Goal: Task Accomplishment & Management: Use online tool/utility

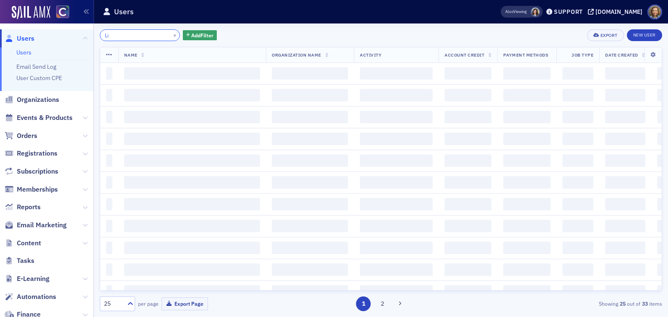
type input "L"
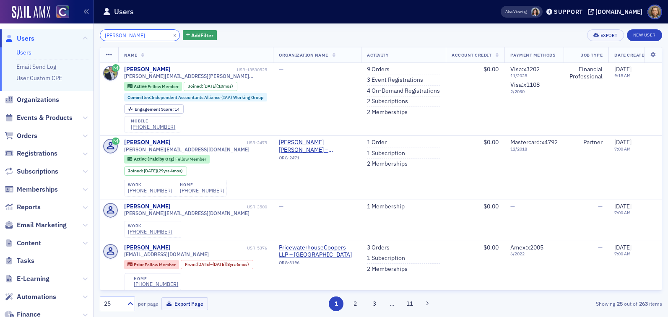
drag, startPoint x: 147, startPoint y: 35, endPoint x: 42, endPoint y: 21, distance: 106.2
click at [44, 22] on div "Users Users Email Send Log User Custom CPE Organizations Events & Products Orde…" at bounding box center [334, 158] width 668 height 317
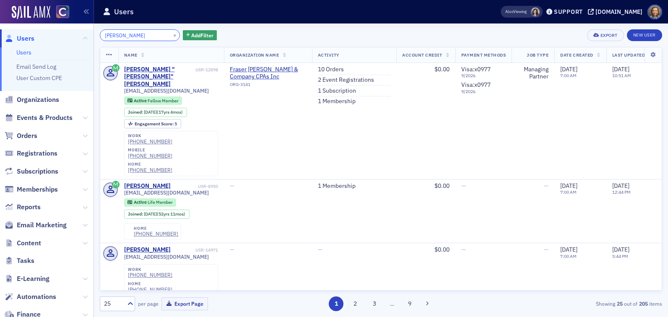
drag, startPoint x: 138, startPoint y: 39, endPoint x: 47, endPoint y: 3, distance: 97.9
click at [49, 15] on div "Users Users Email Send Log User Custom CPE Organizations Events & Products Orde…" at bounding box center [334, 158] width 668 height 317
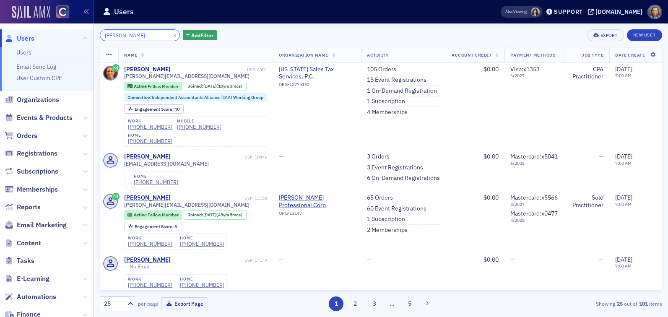
drag, startPoint x: 143, startPoint y: 36, endPoint x: 43, endPoint y: 12, distance: 103.2
click at [41, 17] on div "Users Users Email Send Log User Custom CPE Organizations Events & Products Orde…" at bounding box center [334, 158] width 668 height 317
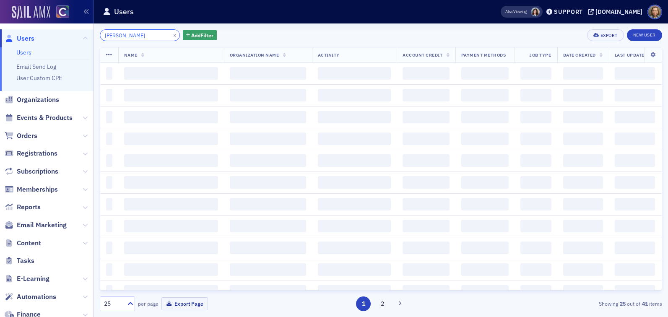
type input "Victoria Lopez"
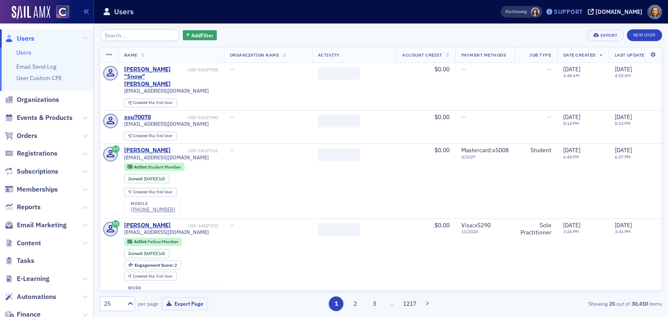
click at [571, 11] on div "Support" at bounding box center [568, 12] width 29 height 8
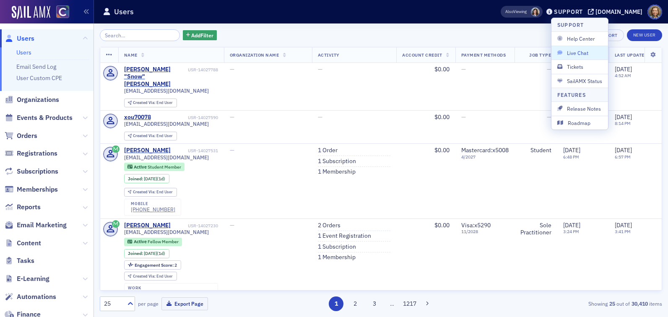
click at [578, 53] on span "Live Chat" at bounding box center [579, 53] width 45 height 8
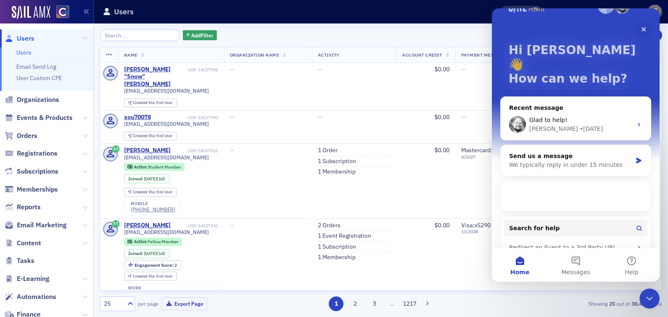
scroll to position [26, 0]
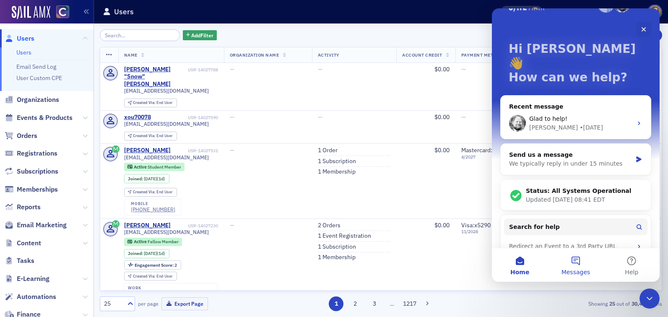
click at [574, 263] on button "Messages" at bounding box center [576, 265] width 56 height 34
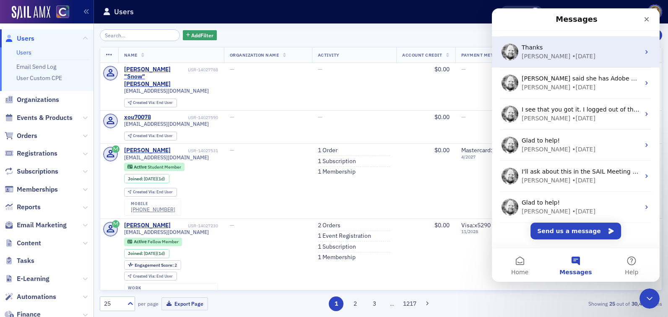
scroll to position [127, 0]
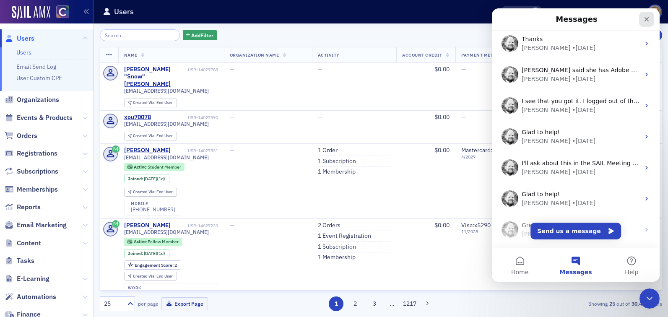
click at [645, 19] on icon "Close" at bounding box center [646, 19] width 7 height 7
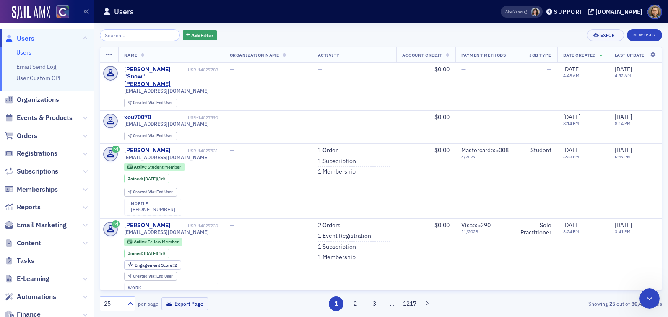
scroll to position [0, 0]
click at [191, 34] on span "Add Filter" at bounding box center [202, 35] width 22 height 8
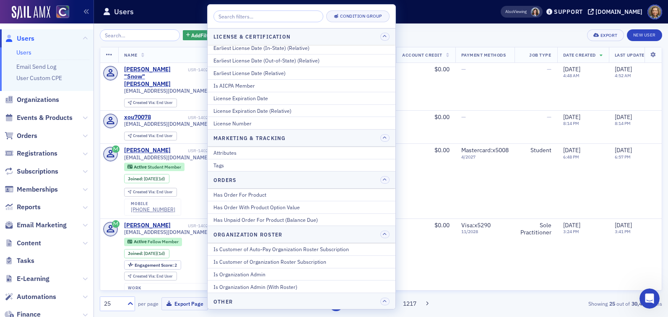
scroll to position [514, 0]
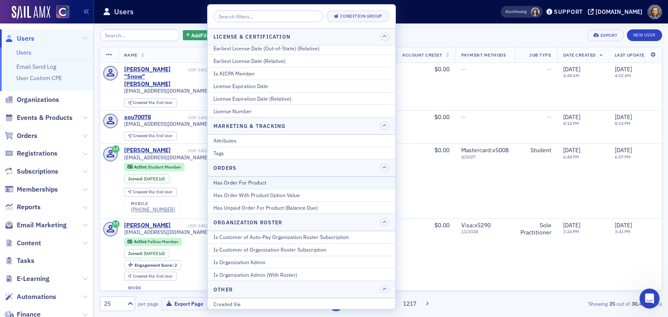
click at [258, 178] on button "Has Order For Product" at bounding box center [302, 183] width 188 height 12
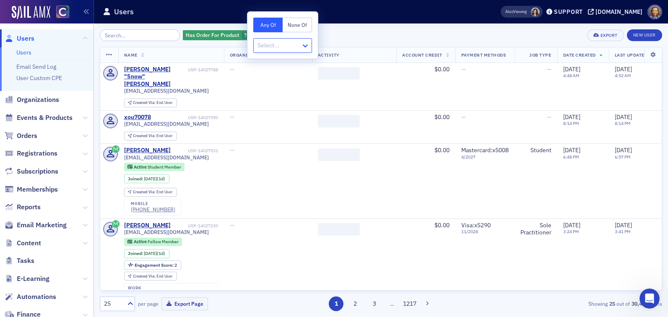
click at [302, 46] on icon at bounding box center [305, 46] width 8 height 8
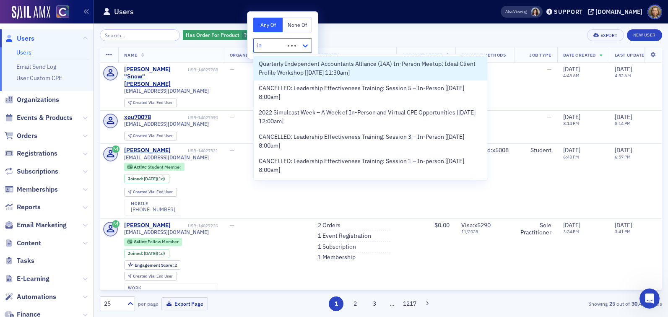
type input "i"
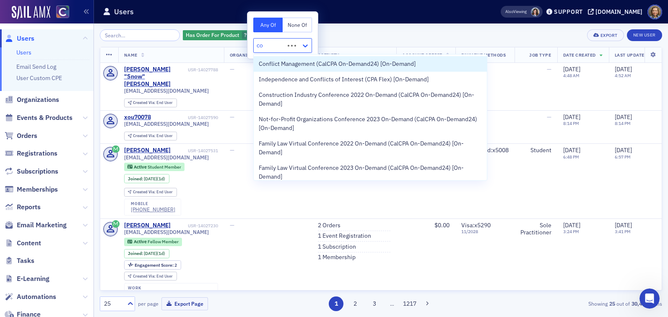
type input "c"
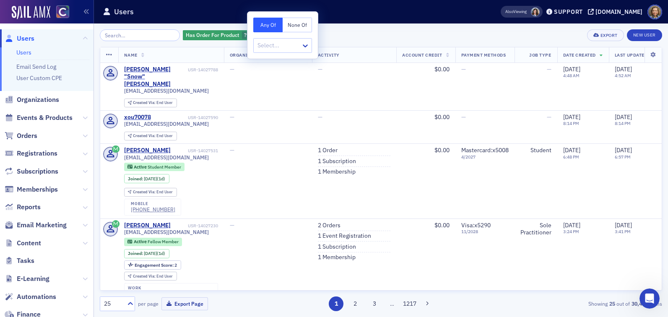
click at [382, 34] on div "Has Order For Product ? Add Filter Export New User" at bounding box center [381, 35] width 563 height 12
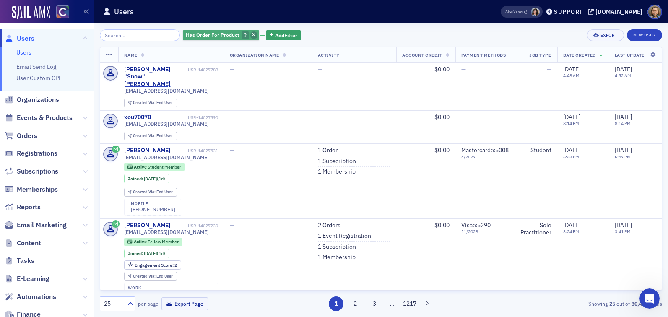
click at [252, 35] on icon "button" at bounding box center [253, 35] width 3 height 5
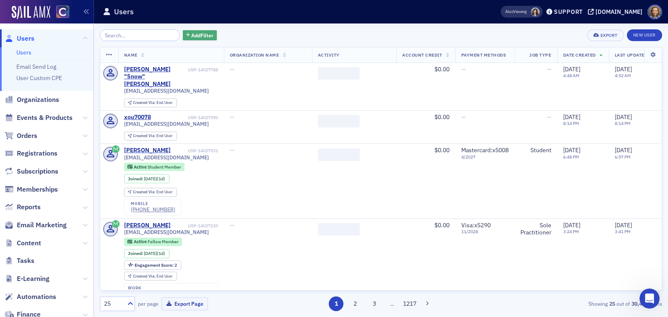
click at [191, 34] on span "Add Filter" at bounding box center [202, 35] width 22 height 8
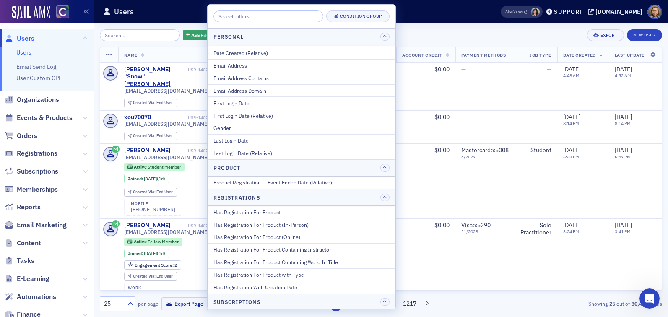
scroll to position [901, 0]
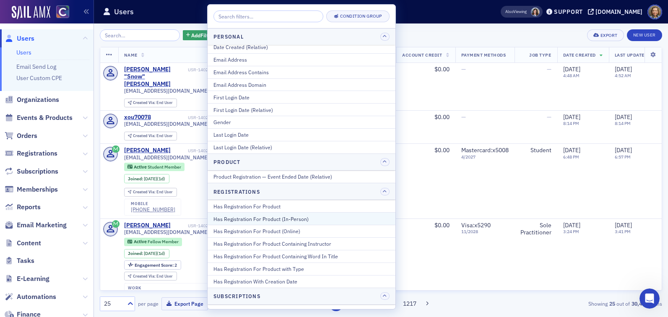
click at [270, 217] on div "Has Registration For Product (In-Person)" at bounding box center [302, 219] width 176 height 8
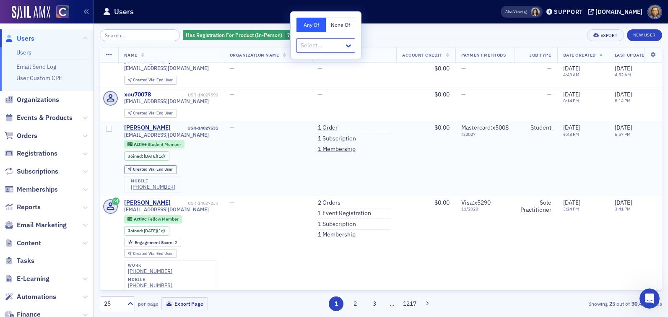
scroll to position [0, 0]
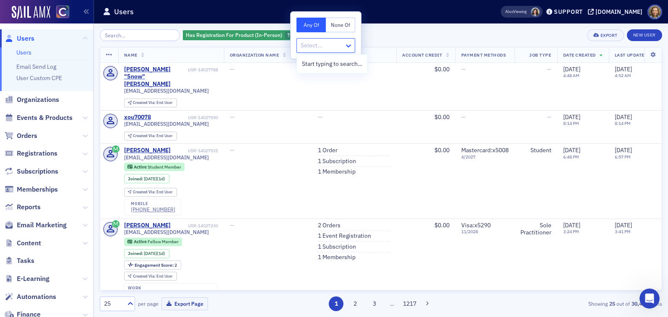
click at [345, 49] on icon at bounding box center [348, 46] width 8 height 8
click at [380, 33] on div "Has Registration For Product (In-Person) ? Add Filter Export New User" at bounding box center [381, 35] width 563 height 12
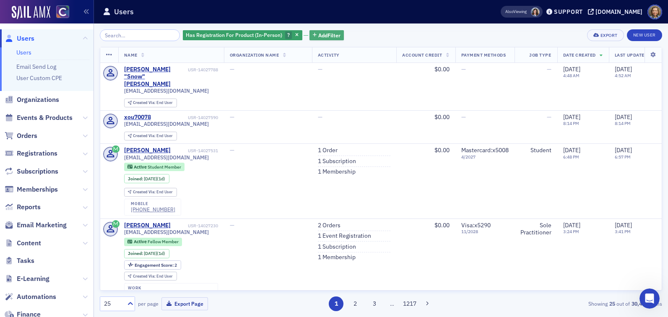
click at [320, 35] on span "Add Filter" at bounding box center [329, 35] width 22 height 8
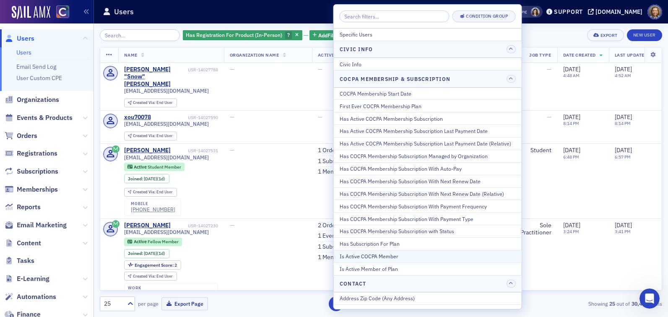
click at [397, 254] on div "Is Active COCPA Member" at bounding box center [428, 257] width 176 height 8
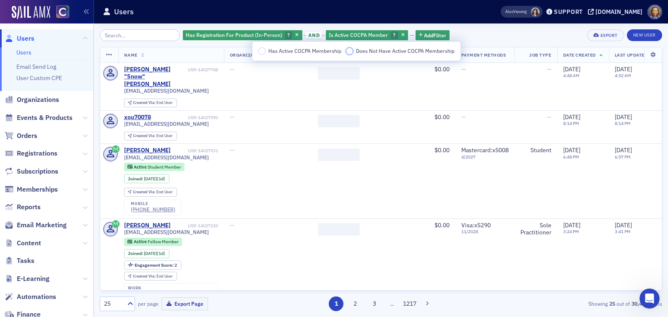
click at [350, 51] on input "Does Not Have Active COCPA Membership" at bounding box center [350, 51] width 8 height 8
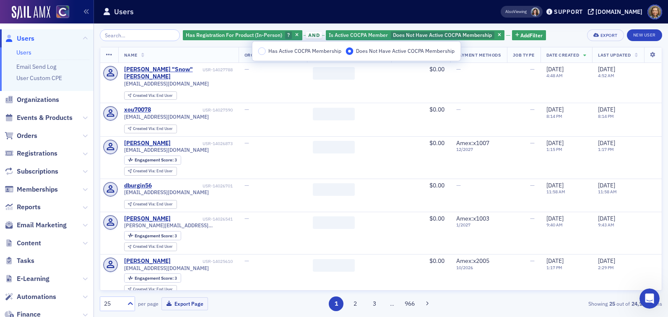
click at [558, 34] on div "Has Registration For Product (In-Person) ? and Is Active COCPA Member Does Not …" at bounding box center [381, 35] width 563 height 12
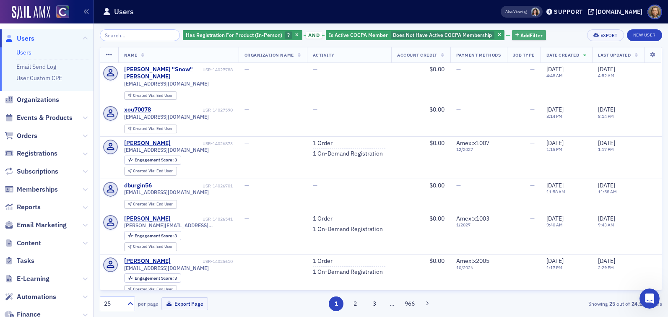
click at [517, 30] on button "Add Filter" at bounding box center [529, 35] width 34 height 10
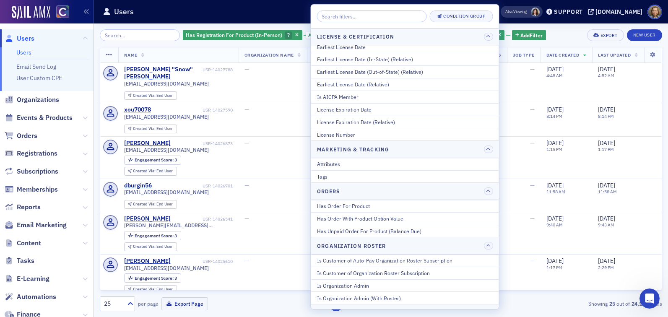
scroll to position [493, 0]
click at [374, 204] on div "Has Order For Product" at bounding box center [405, 204] width 176 height 8
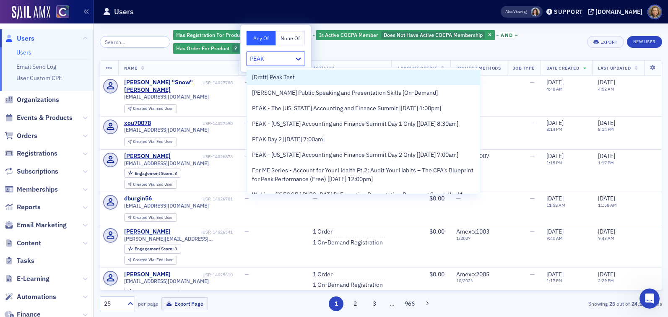
type input "PEAK"
click at [291, 36] on button "None Of" at bounding box center [290, 38] width 29 height 15
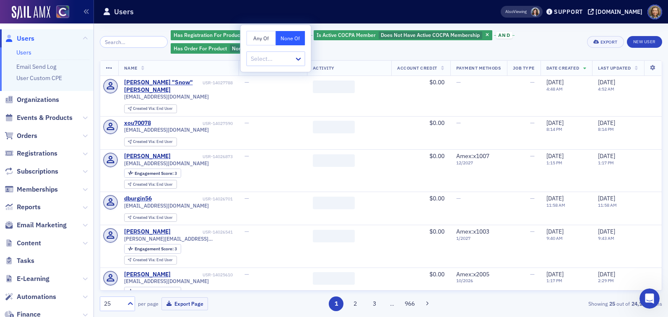
click at [287, 57] on div at bounding box center [272, 59] width 44 height 10
type input "PEAK"
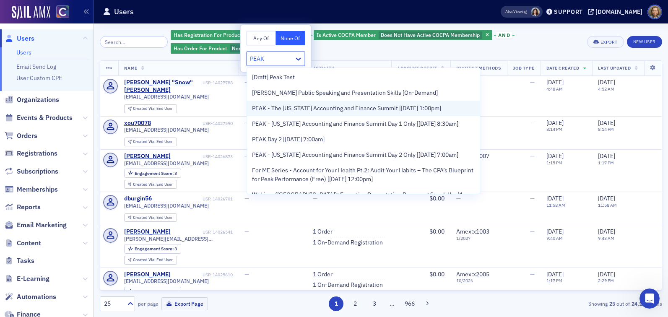
click at [278, 111] on span "PEAK - The Colorado Accounting and Finance Summit [11/11/2025 1:00pm]" at bounding box center [346, 108] width 189 height 9
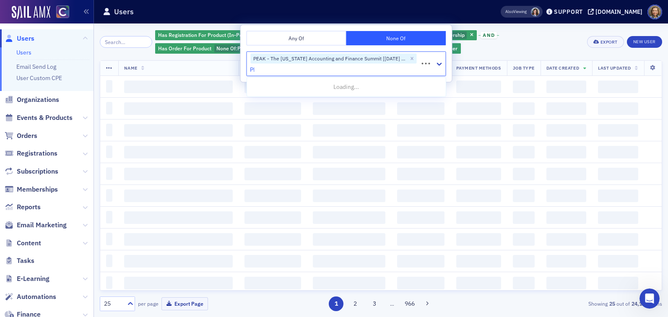
type input "PEAK"
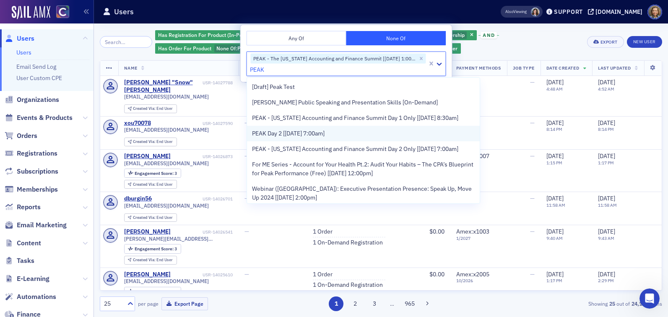
click at [304, 136] on span "PEAK Day 2 [11/13/2025 7:00am]" at bounding box center [288, 133] width 73 height 9
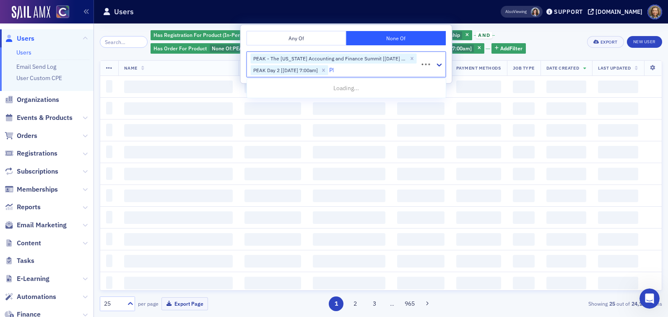
type input "PEAK"
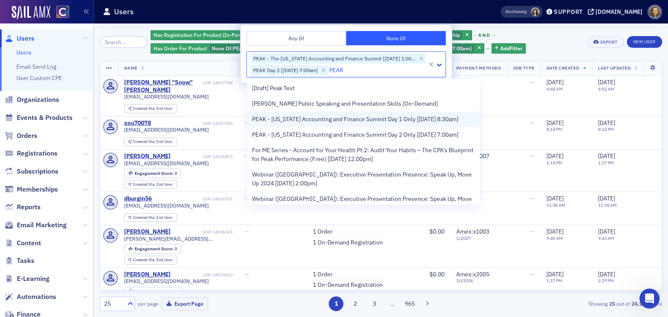
click at [312, 124] on div "PEAK - Colorado Accounting and Finance Summit Day 1 Only [11/12/2025 8:30am]" at bounding box center [363, 120] width 233 height 16
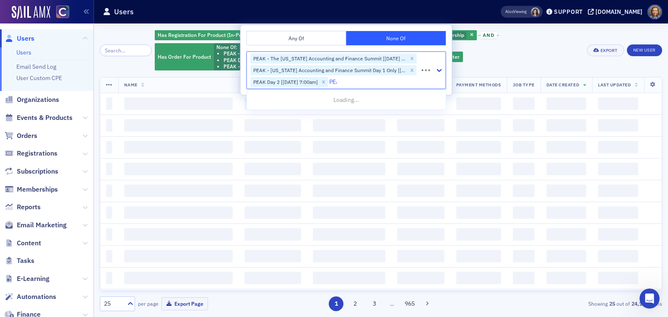
type input "PEAK"
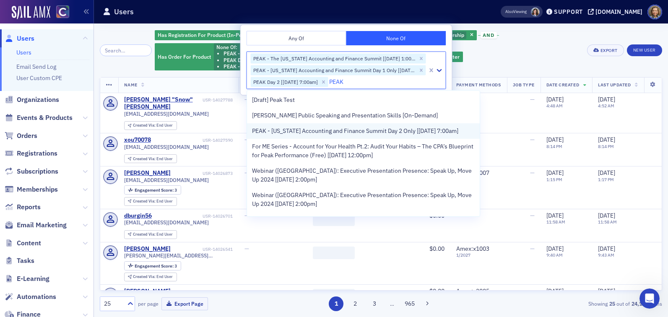
click at [303, 132] on span "PEAK - Colorado Accounting and Finance Summit Day 2 Only [11/13/2025 7:00am]" at bounding box center [355, 131] width 206 height 9
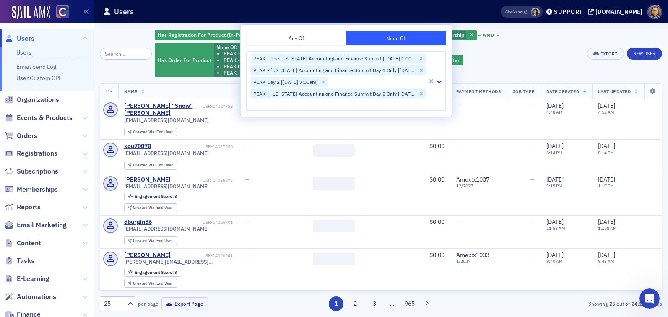
click at [525, 62] on div "Has Registration For Product (In-Person) ? and Is Active COCPA Member Does Not …" at bounding box center [368, 53] width 427 height 48
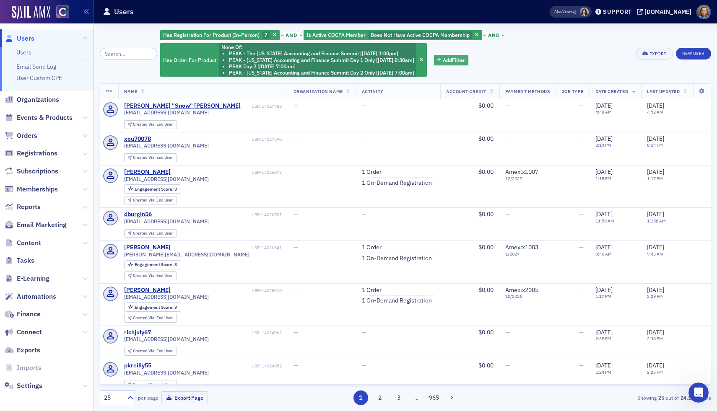
click at [451, 60] on span "Add Filter" at bounding box center [454, 60] width 22 height 8
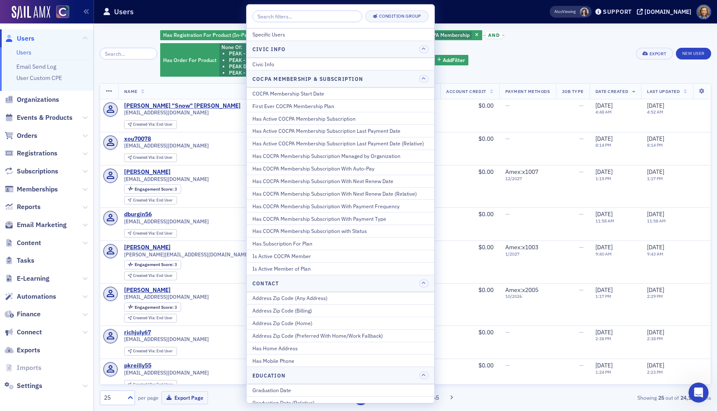
click at [598, 53] on div "Has Registration For Product (In-Person) ? and Is Active COCPA Member Does Not …" at bounding box center [395, 53] width 470 height 48
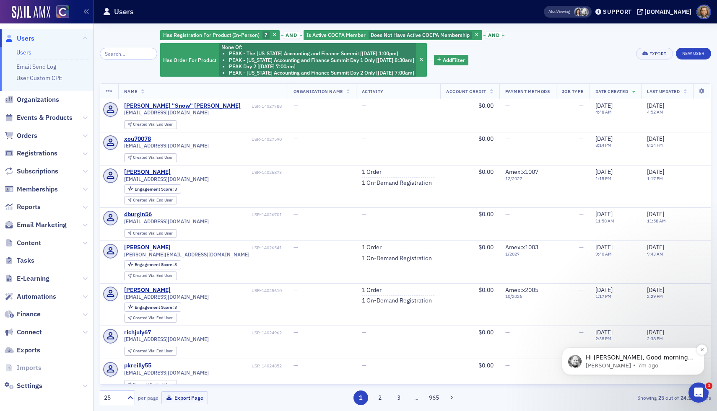
click at [648, 317] on p "Aidan • 7m ago" at bounding box center [640, 366] width 108 height 8
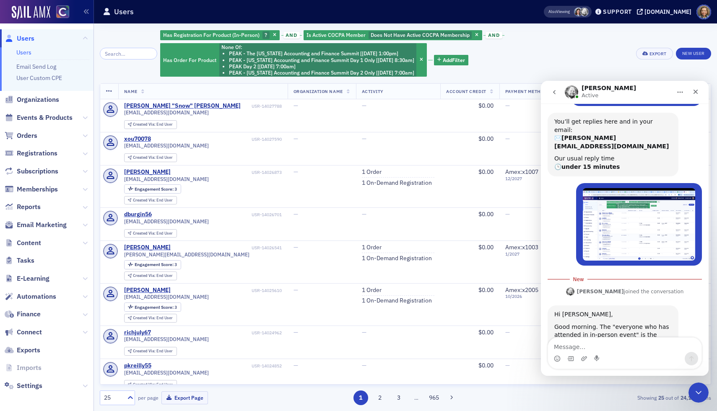
scroll to position [620, 0]
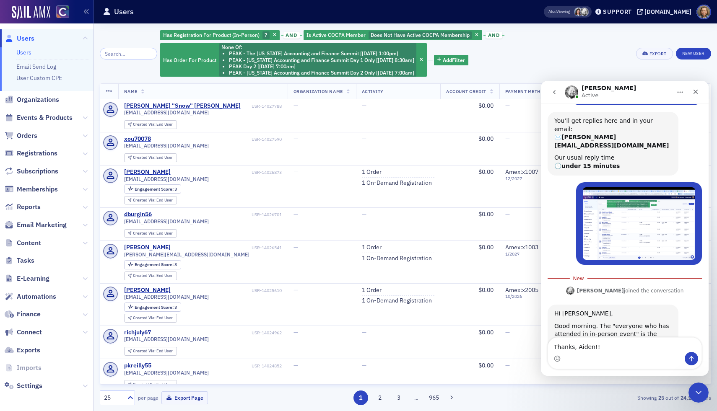
type textarea "Thanks, Aiden!!"
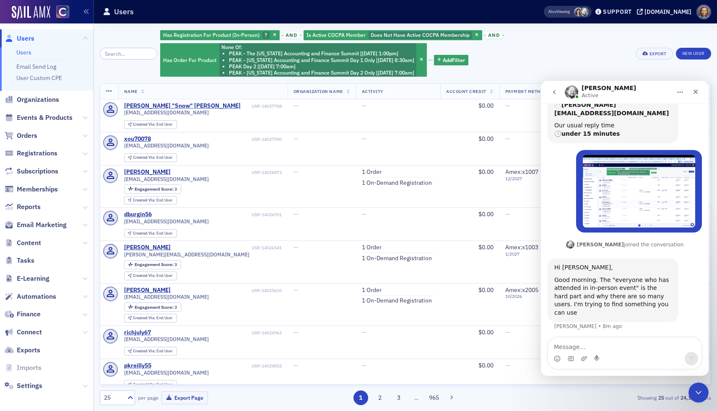
scroll to position [663, 0]
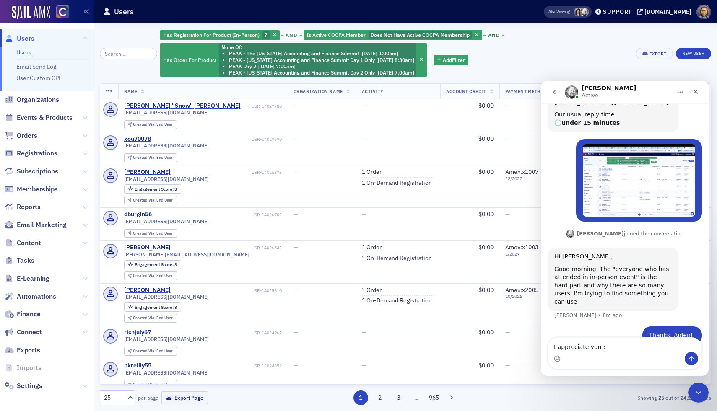
type textarea "I appreciate you :)"
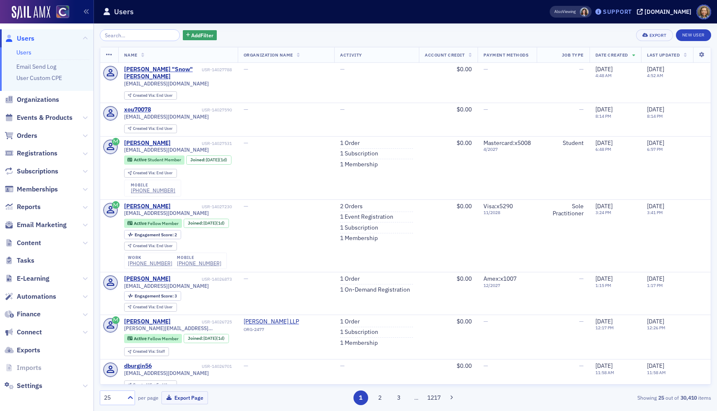
click at [628, 12] on div "Support" at bounding box center [617, 12] width 29 height 8
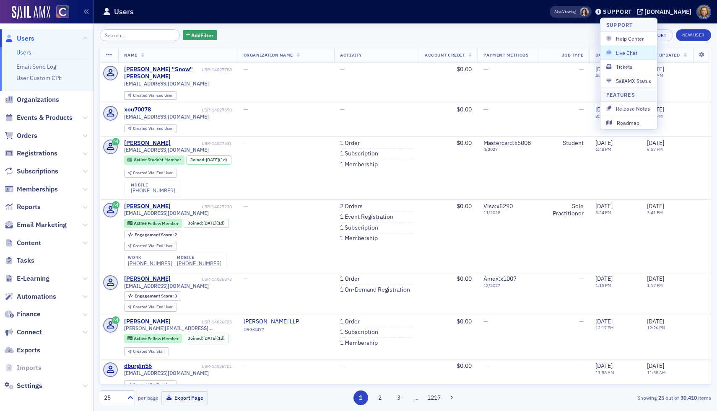
click at [621, 53] on span "Live Chat" at bounding box center [629, 53] width 45 height 8
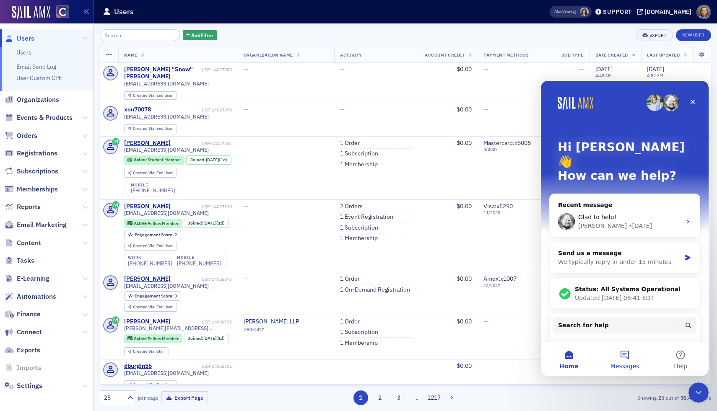
click at [632, 360] on button "Messages" at bounding box center [625, 360] width 56 height 34
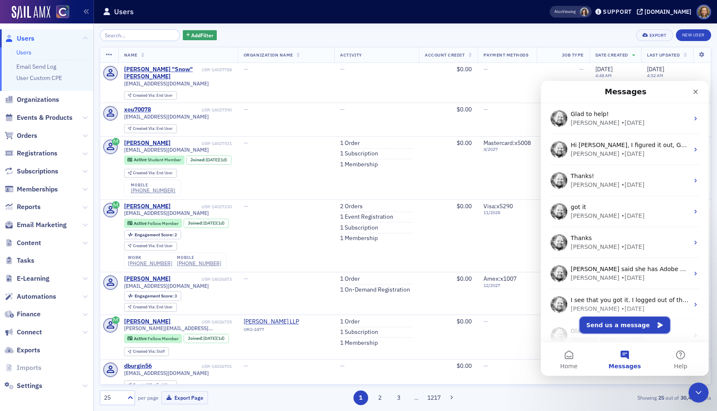
click at [622, 324] on button "Send us a message" at bounding box center [625, 325] width 91 height 17
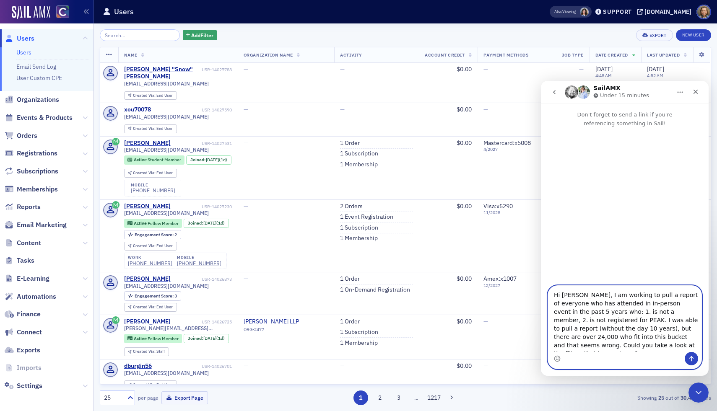
type textarea "Hi [PERSON_NAME], I am working to pull a report of everyone who has attended in…"
click at [690, 363] on button "Send a message…" at bounding box center [691, 358] width 13 height 13
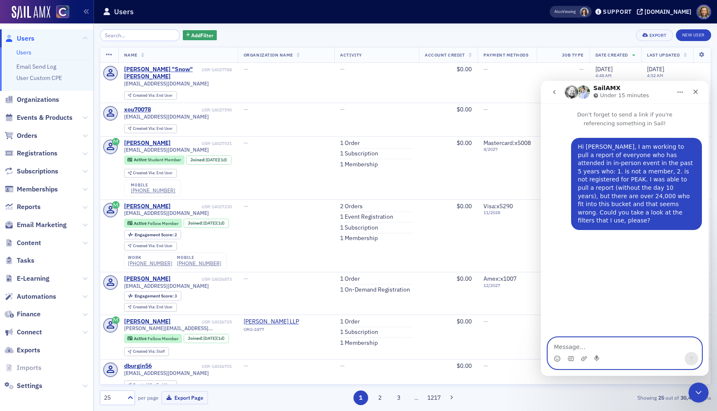
paste textarea "https://cocpa.org/staff/users/users?include=name%2Cattributes%2Ctags%2Cwork_pho…"
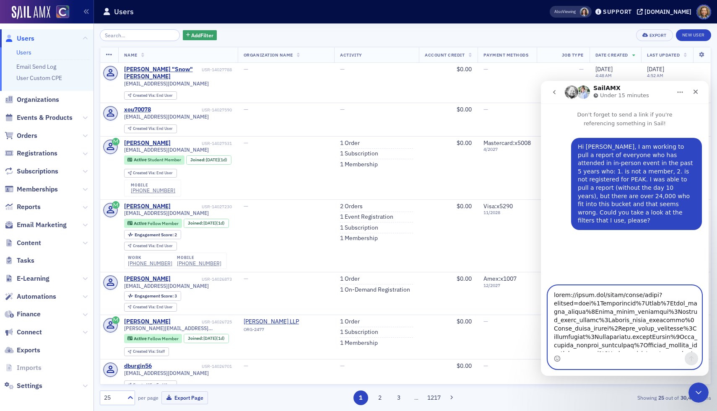
scroll to position [324, 0]
type textarea "https://cocpa.org/staff/users/users?include=name%2Cattributes%2Ctags%2Cwork_pho…"
click at [693, 360] on icon "Send a message…" at bounding box center [691, 359] width 7 height 7
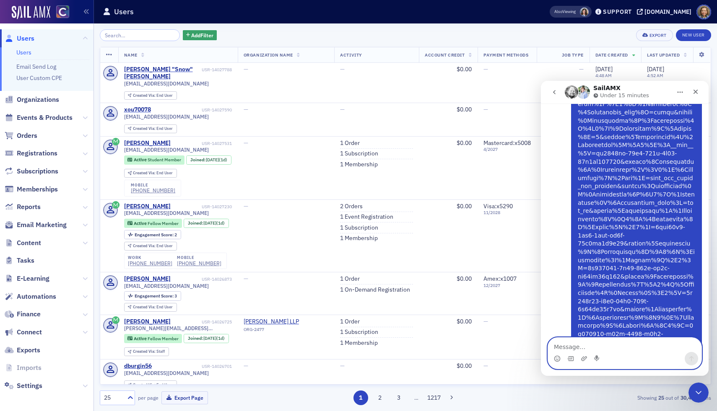
scroll to position [396, 0]
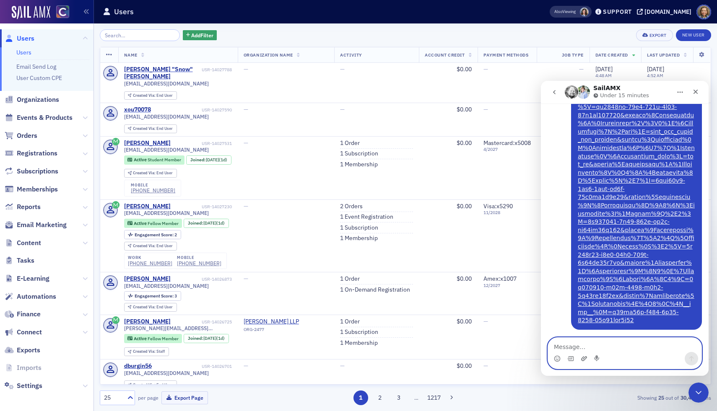
click at [582, 360] on icon "Upload attachment" at bounding box center [584, 359] width 6 height 5
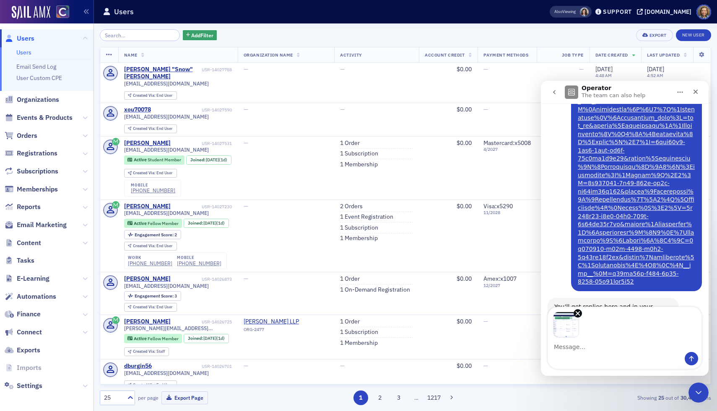
scroll to position [465, 0]
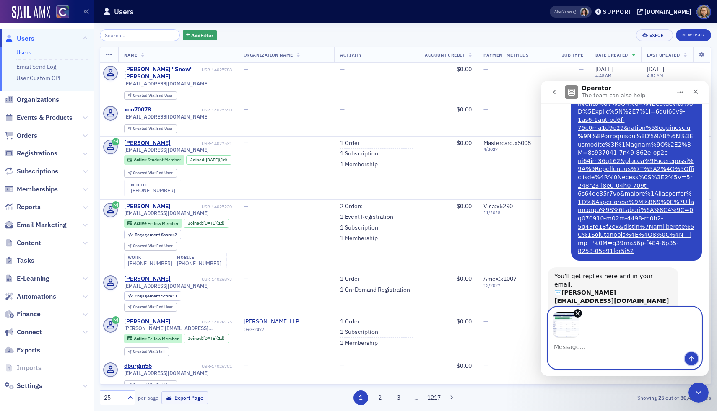
click at [692, 356] on icon "Send a message…" at bounding box center [691, 359] width 7 height 7
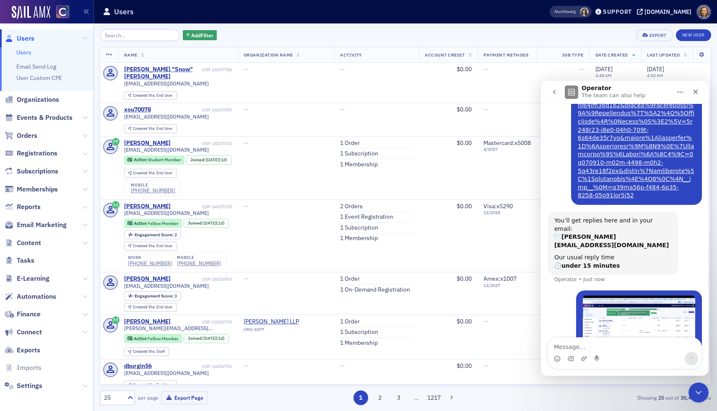
scroll to position [524, 0]
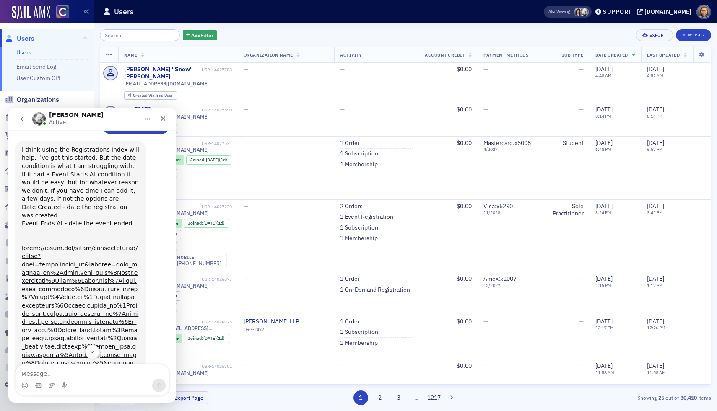
scroll to position [920, 0]
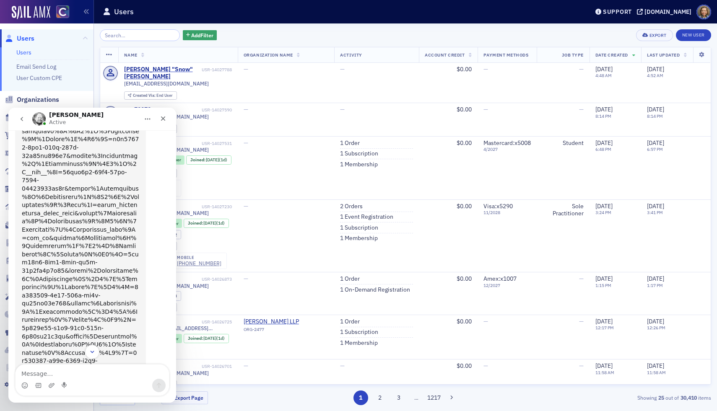
scroll to position [1346, 0]
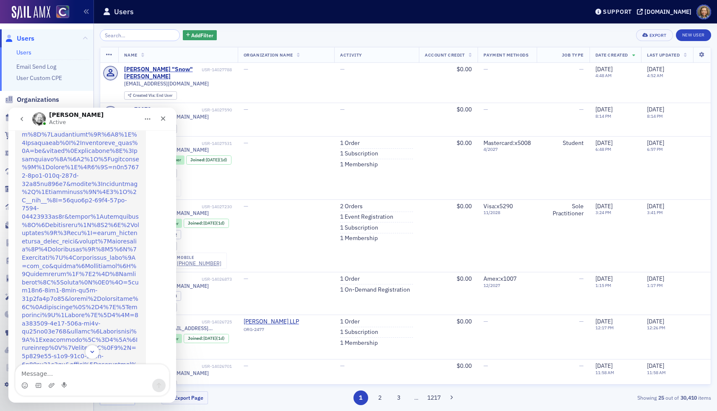
click at [76, 182] on link "Aidan says…" at bounding box center [80, 118] width 117 height 615
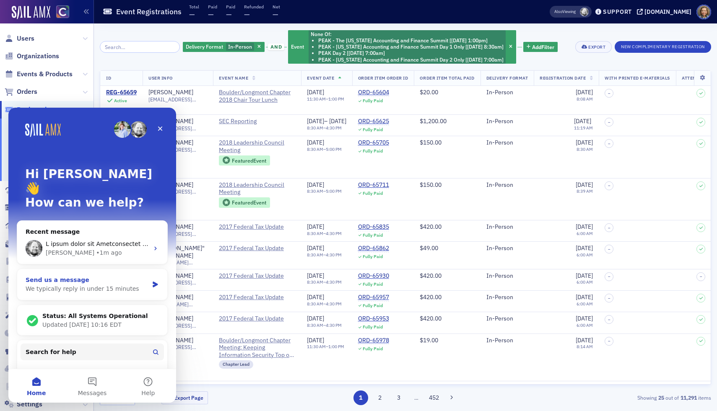
scroll to position [4, 0]
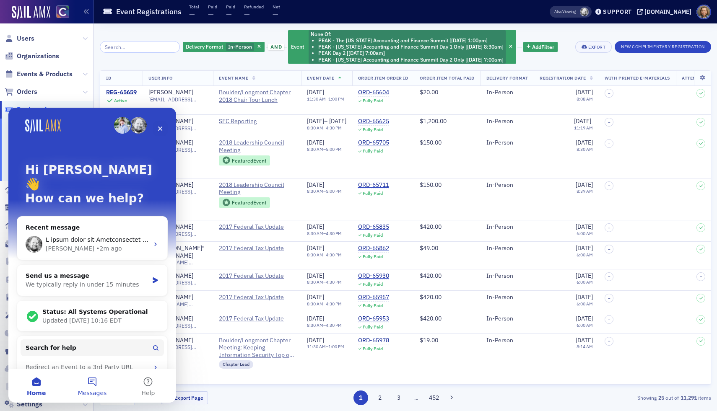
click at [93, 385] on button "Messages" at bounding box center [92, 387] width 56 height 34
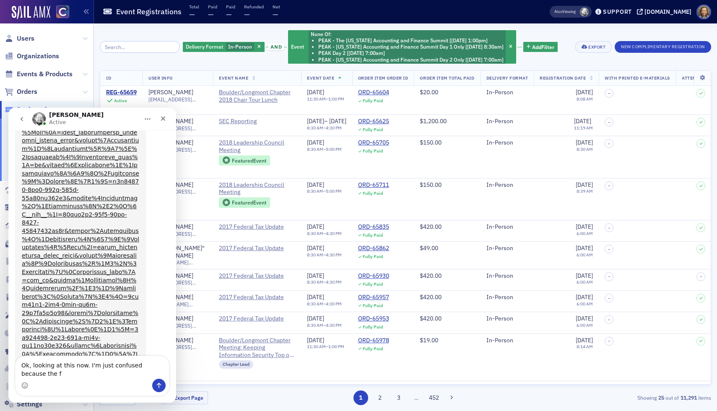
scroll to position [1341, 0]
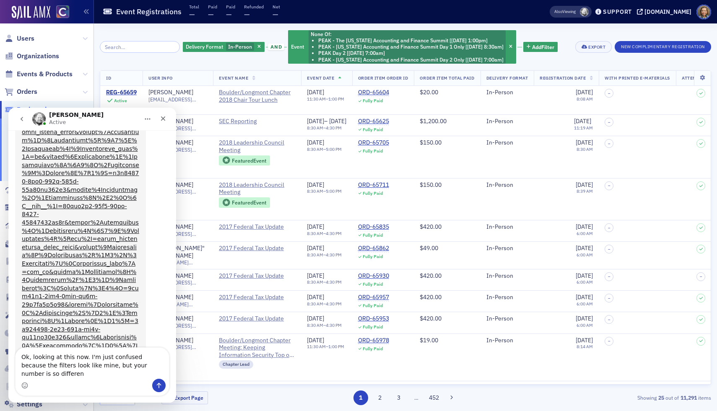
type textarea "Ok, looking at this now. I'm just confused because the filters look like mine, …"
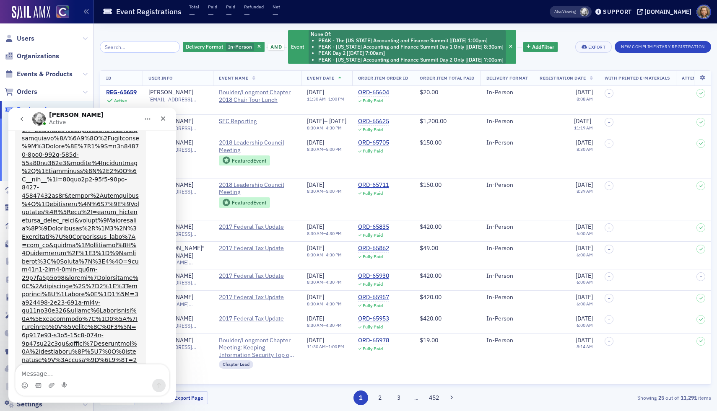
scroll to position [1374, 0]
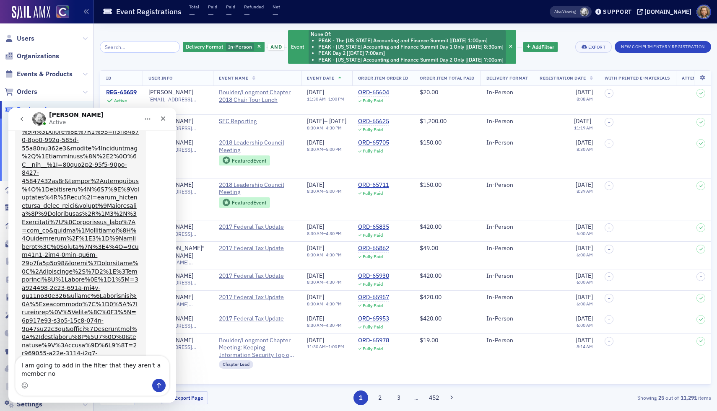
type textarea "I am going to add in the filter that they aren't a member now"
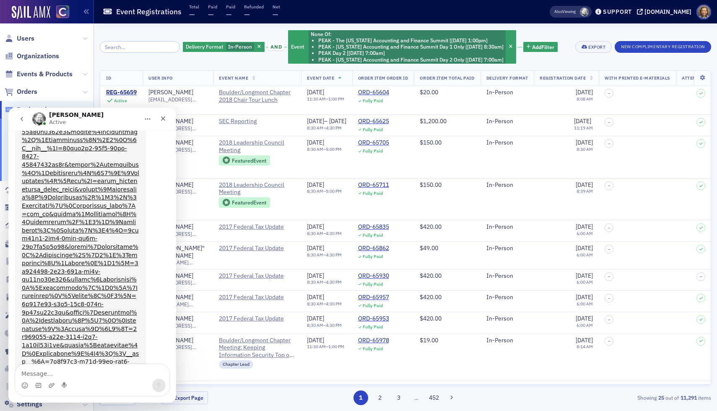
scroll to position [1401, 0]
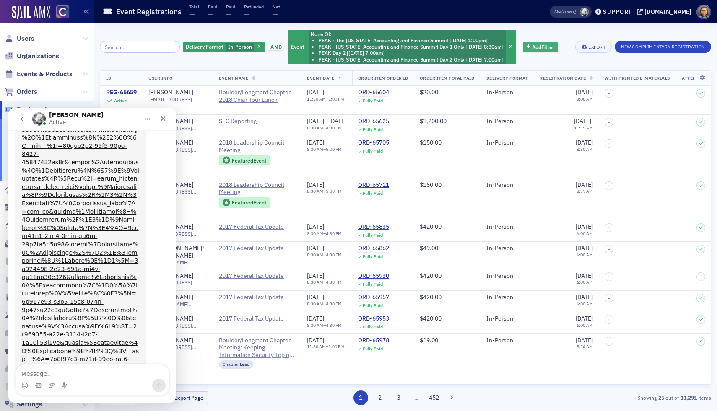
click at [539, 49] on span "Add Filter" at bounding box center [543, 47] width 22 height 8
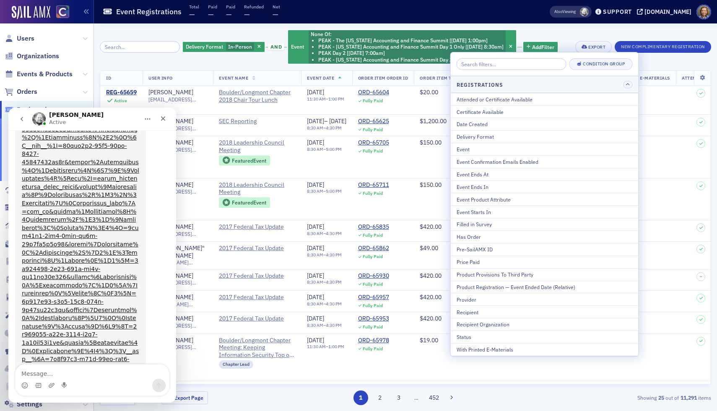
click at [545, 30] on div "Delivery Format In-Person and Event None Of : PEAK - The [US_STATE] Accounting …" at bounding box center [370, 46] width 375 height 35
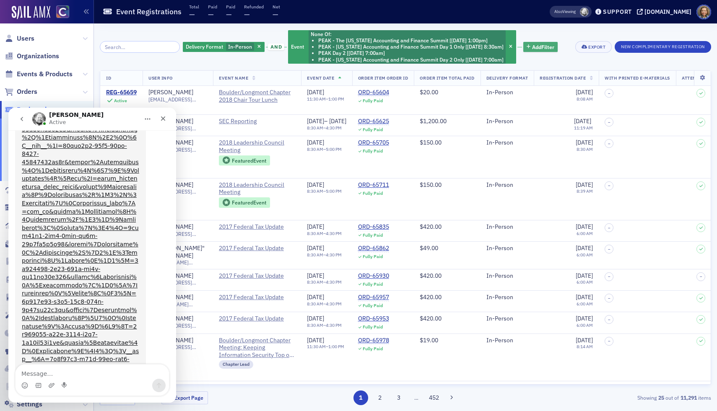
click at [541, 46] on span "Add Filter" at bounding box center [543, 47] width 22 height 8
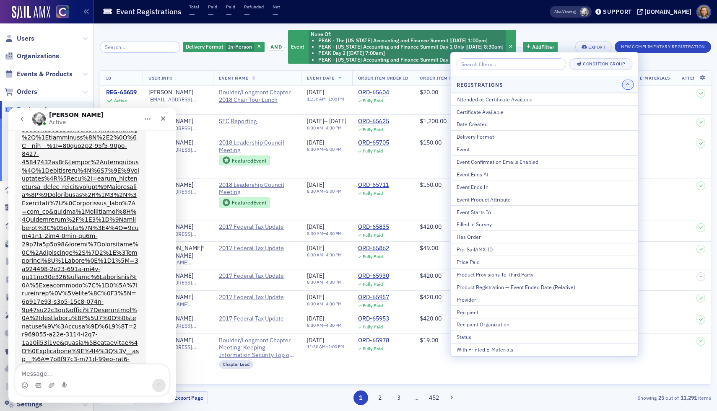
click at [626, 84] on icon "button" at bounding box center [628, 85] width 4 height 4
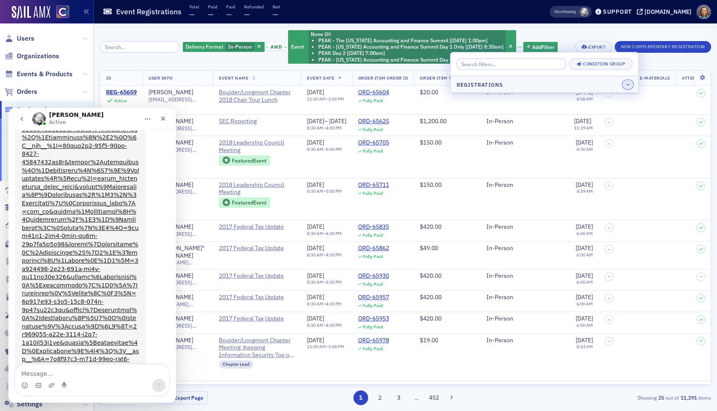
click at [626, 84] on icon "button" at bounding box center [628, 85] width 4 height 4
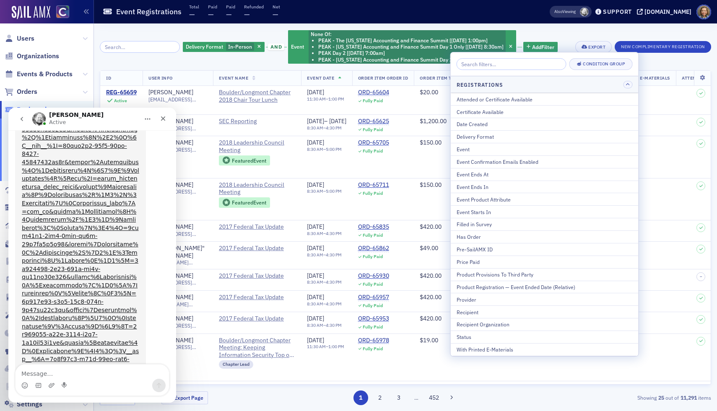
click at [563, 27] on div "Delivery Format In-Person and Event None Of : PEAK - The Colorado Accounting an…" at bounding box center [406, 217] width 612 height 388
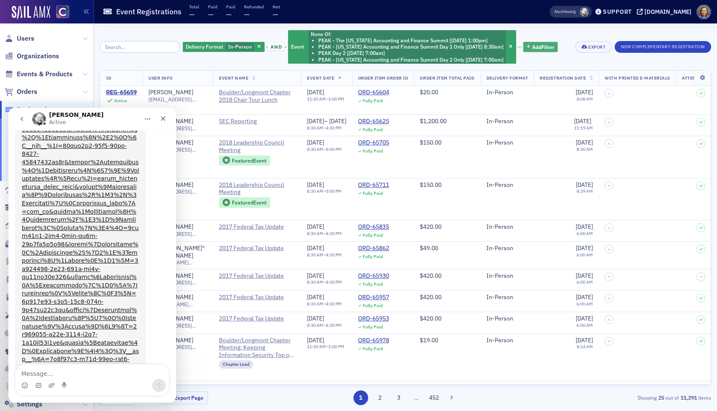
click at [536, 44] on span "Add Filter" at bounding box center [543, 47] width 22 height 8
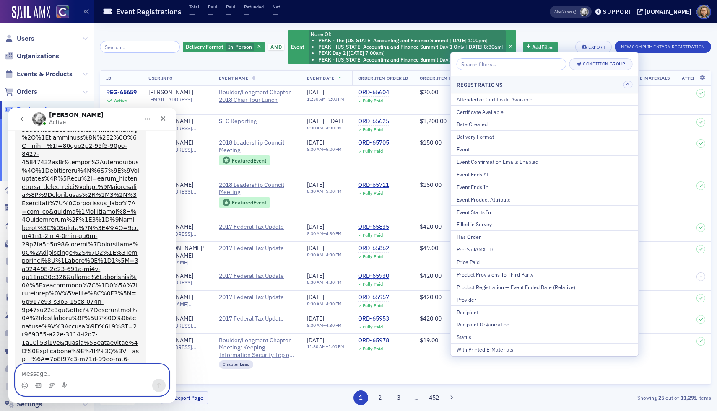
click at [46, 373] on textarea "Message…" at bounding box center [93, 372] width 154 height 14
type textarea "a"
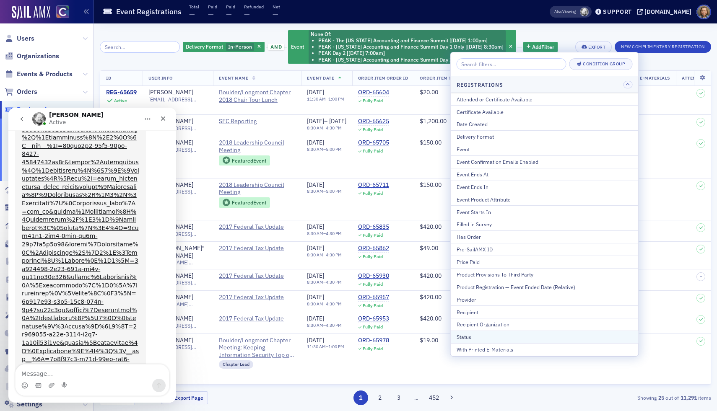
click at [464, 338] on div "Status" at bounding box center [545, 337] width 176 height 8
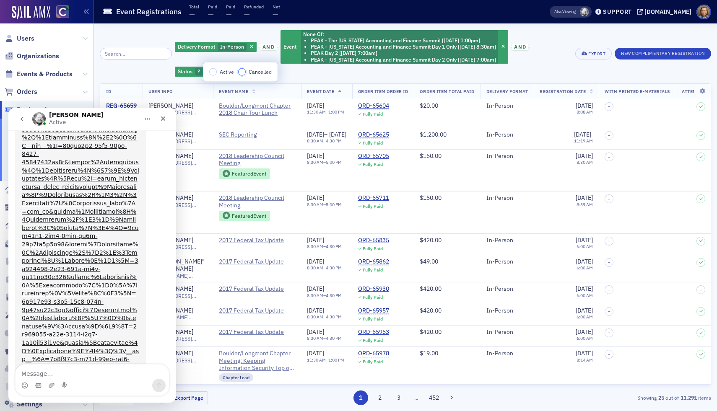
click at [243, 72] on input "Cancelled" at bounding box center [242, 72] width 8 height 8
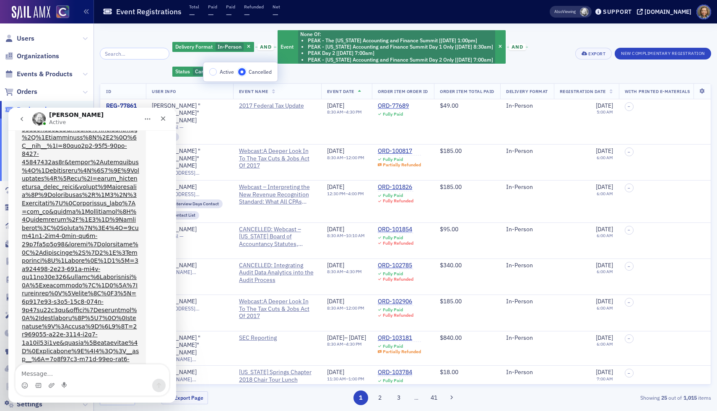
click at [243, 72] on input "Cancelled" at bounding box center [242, 72] width 8 height 8
click at [214, 71] on input "Active" at bounding box center [213, 72] width 8 height 8
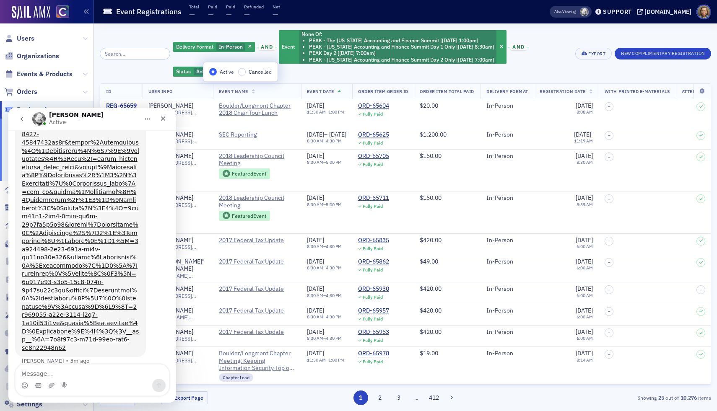
scroll to position [1433, 0]
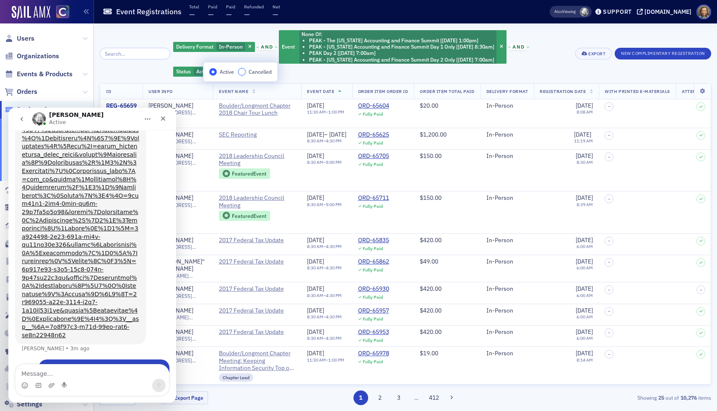
click at [241, 71] on input "Cancelled" at bounding box center [242, 72] width 8 height 8
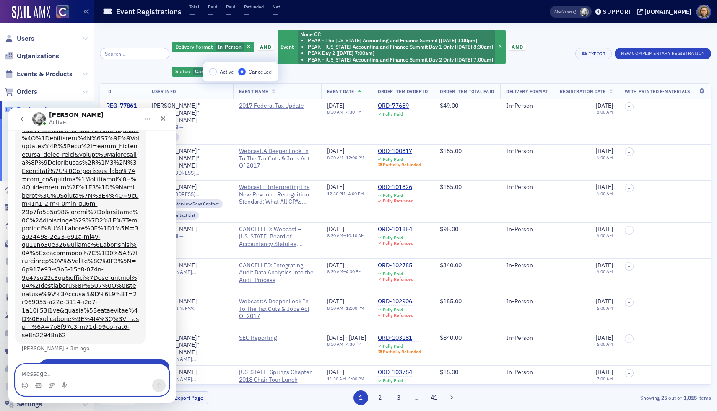
click at [61, 370] on textarea "Message…" at bounding box center [93, 372] width 154 height 14
type textarea "to do that would I select "status - cancelled"?"
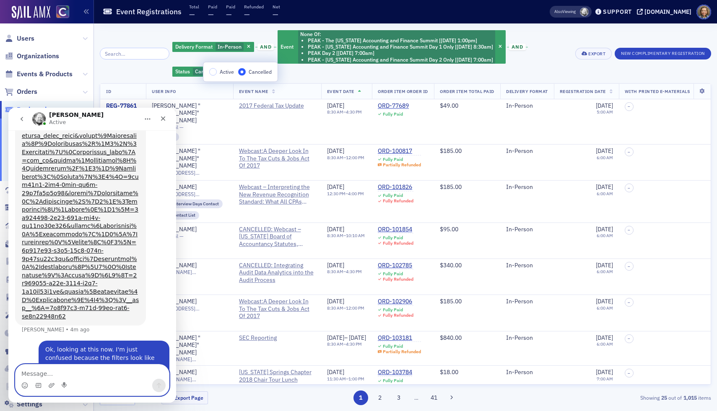
scroll to position [1461, 0]
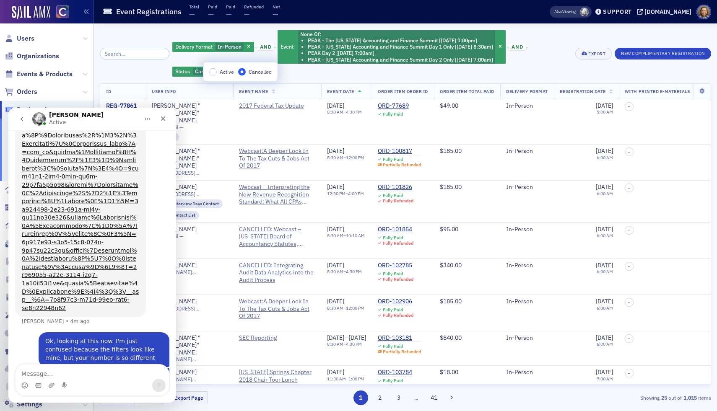
click at [322, 78] on div "Delivery Format In-Person and Event None Of : PEAK - The Colorado Accounting an…" at bounding box center [406, 217] width 612 height 376
click at [222, 69] on span "button" at bounding box center [226, 72] width 8 height 8
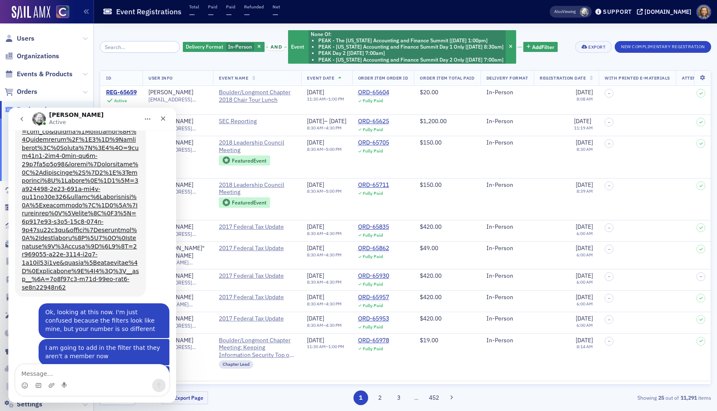
scroll to position [1497, 0]
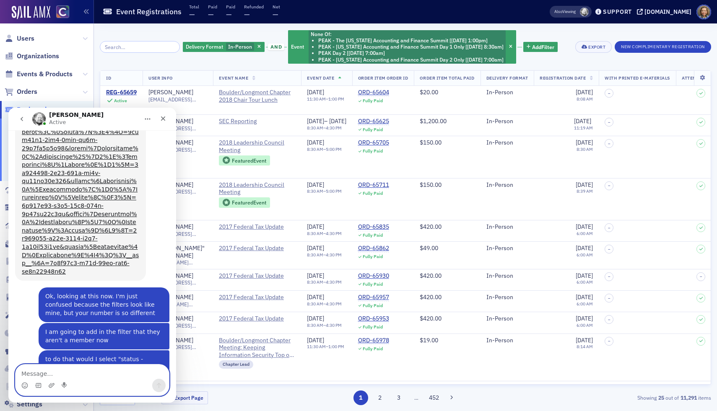
click at [73, 373] on textarea "Message…" at bounding box center [93, 372] width 154 height 14
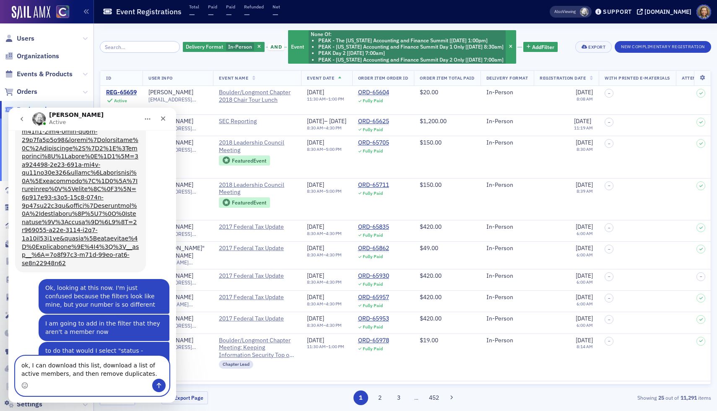
type textarea "ok, I can download this list, download a list of active members, and then remov…"
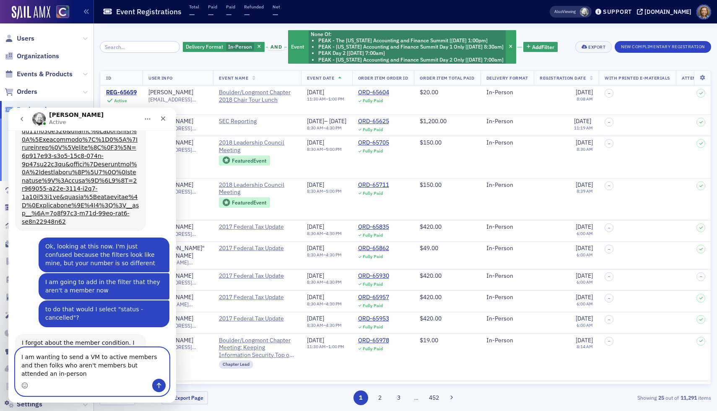
scroll to position [1555, 0]
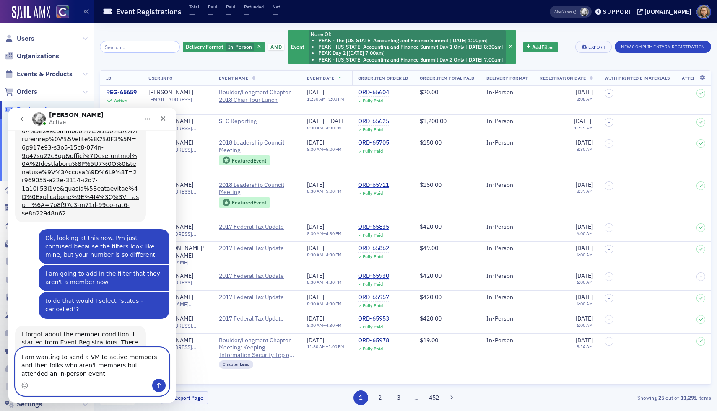
type textarea "I am wanting to send a VM to active members and then folks who aren't members b…"
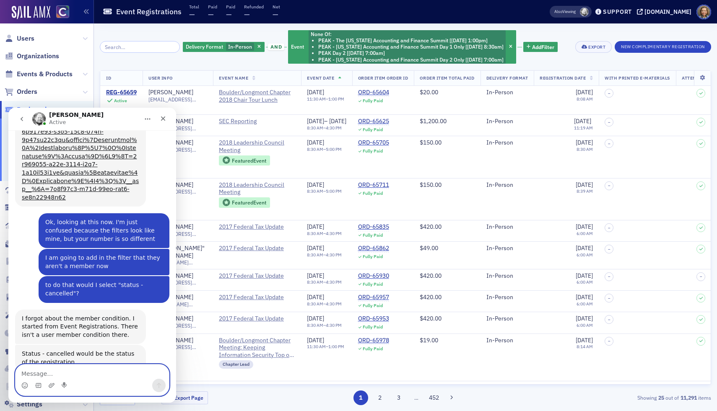
scroll to position [1574, 0]
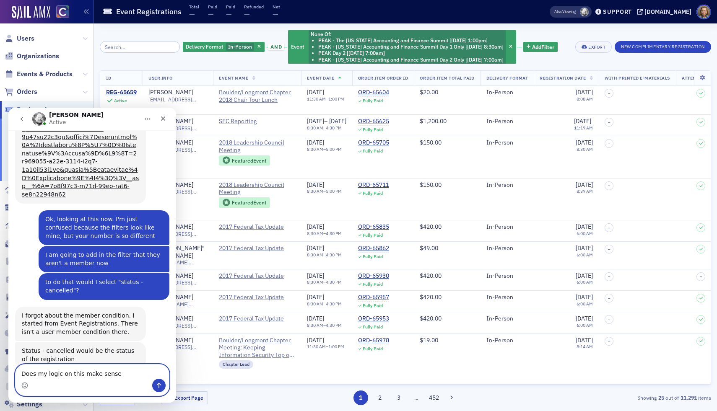
type textarea "Does my logic on this make sense?"
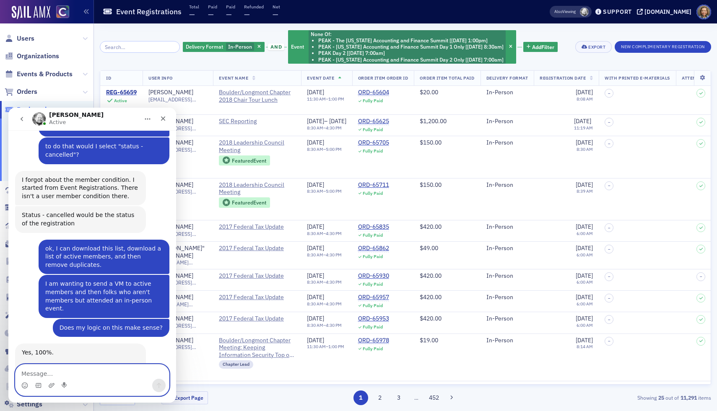
scroll to position [1725, 0]
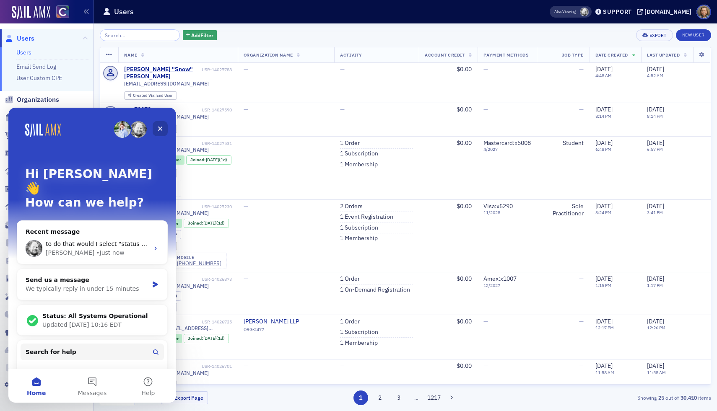
click at [162, 132] on div "Close" at bounding box center [160, 128] width 15 height 15
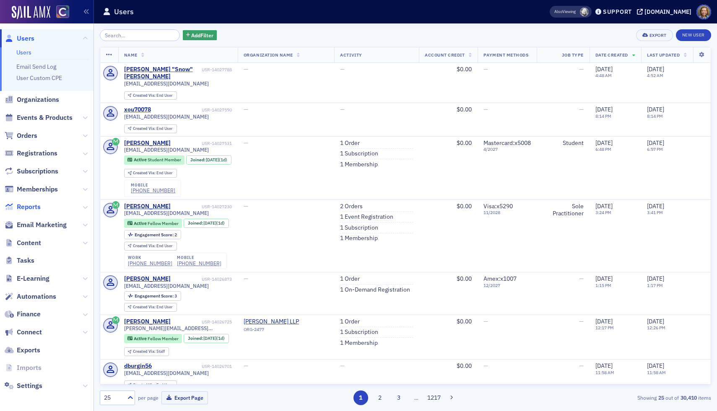
click at [31, 207] on span "Reports" at bounding box center [29, 207] width 24 height 9
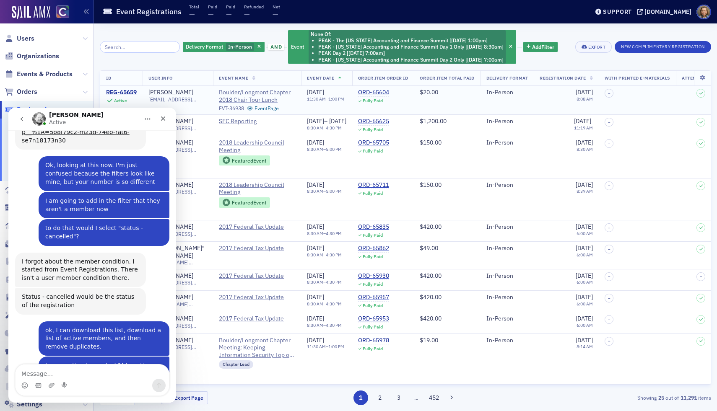
scroll to position [1725, 0]
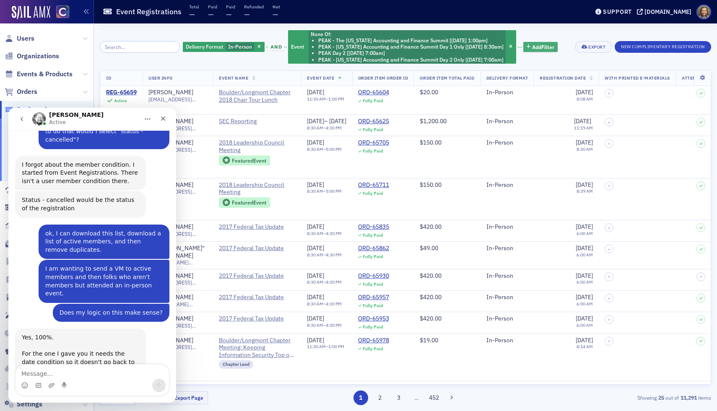
click at [539, 45] on span "Add Filter" at bounding box center [543, 47] width 22 height 8
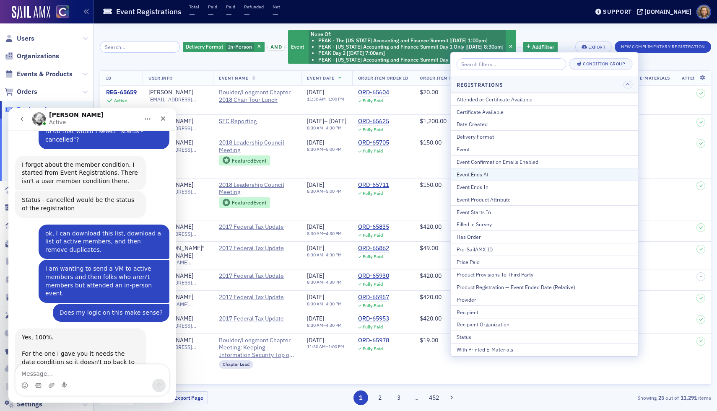
click at [500, 176] on div "Event Ends At" at bounding box center [545, 175] width 176 height 8
select select "8"
select select "2025"
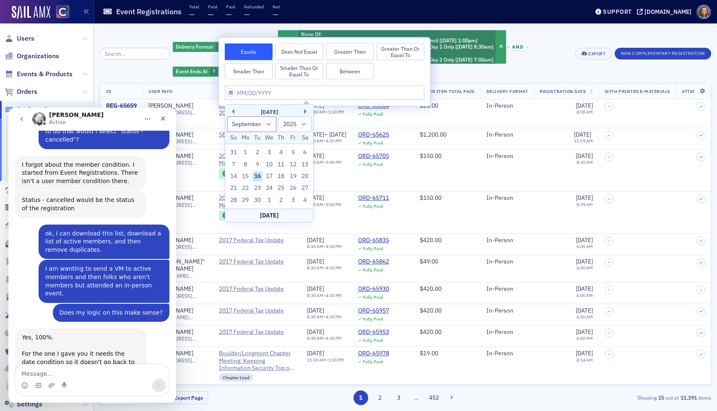
click at [343, 69] on button "Between" at bounding box center [350, 71] width 48 height 17
select select "8"
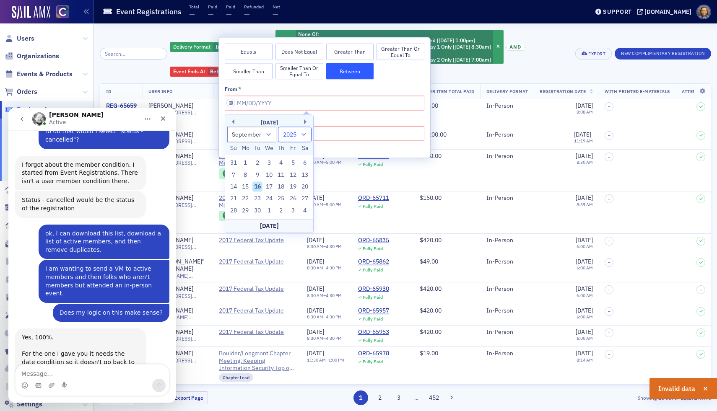
click at [304, 135] on select "1900 1901 1902 1903 1904 1905 1906 1907 1908 1909 1910 1911 1912 1913 1914 1915…" at bounding box center [295, 135] width 34 height 16
select select "2020"
click at [278, 127] on select "1900 1901 1902 1903 1904 1905 1906 1907 1908 1909 1910 1911 1912 1913 1914 1915…" at bounding box center [295, 135] width 34 height 16
click at [257, 163] on div "1" at bounding box center [258, 163] width 10 height 10
type input "09/01/2020"
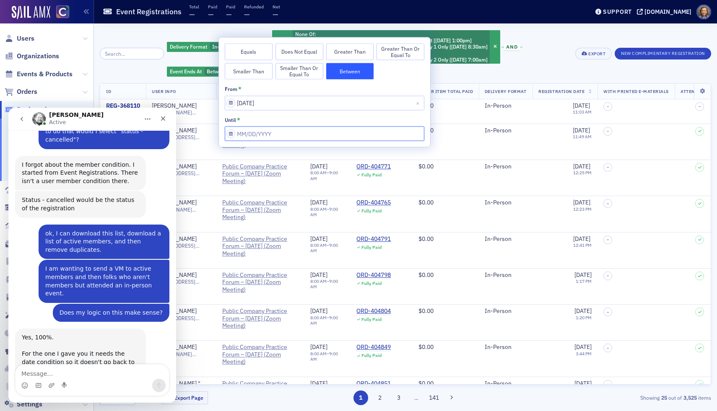
select select "8"
select select "2025"
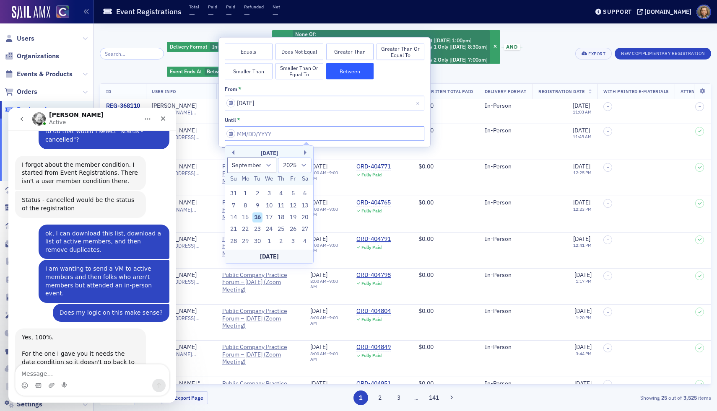
click at [265, 130] on input "from *" at bounding box center [325, 134] width 200 height 15
click at [260, 216] on div "16" at bounding box center [258, 218] width 10 height 10
type input "09/16/2025"
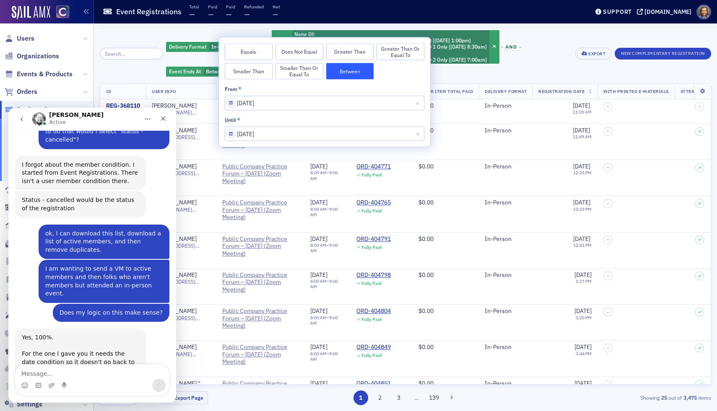
click at [546, 39] on div "Delivery Format In-Person and Event None Of : PEAK - The Colorado Accounting an…" at bounding box center [368, 53] width 404 height 48
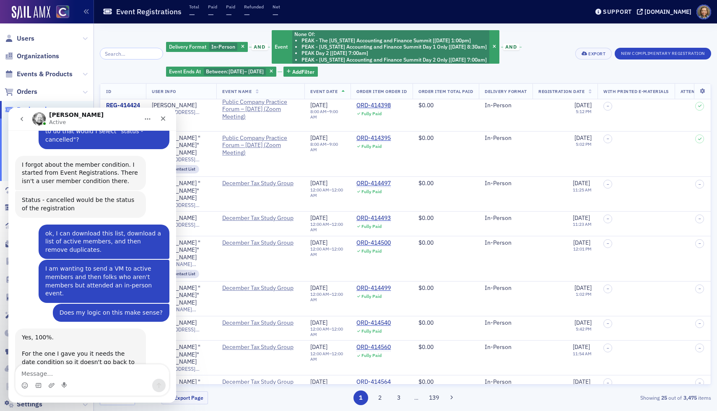
scroll to position [519, 0]
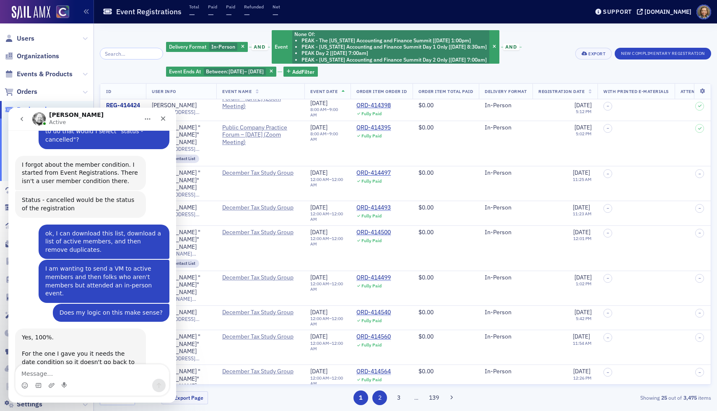
click at [383, 401] on button "2" at bounding box center [379, 398] width 15 height 15
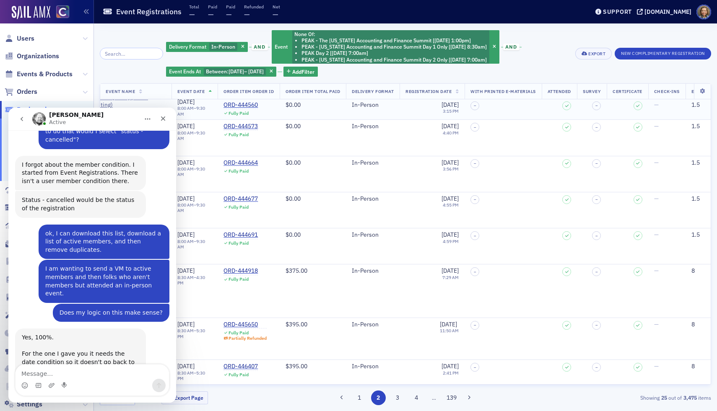
scroll to position [588, 184]
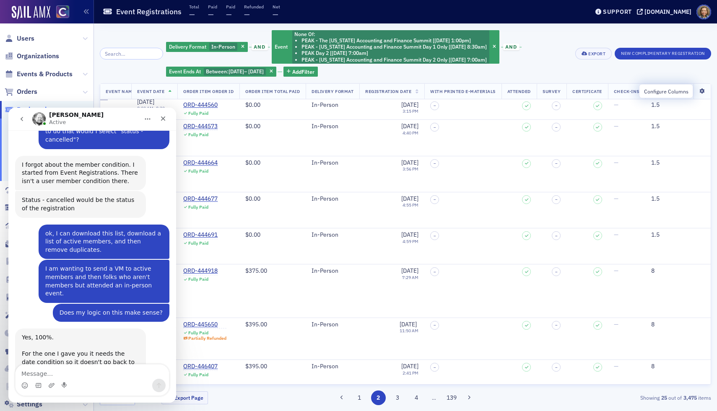
click at [703, 89] on icon at bounding box center [702, 91] width 17 height 5
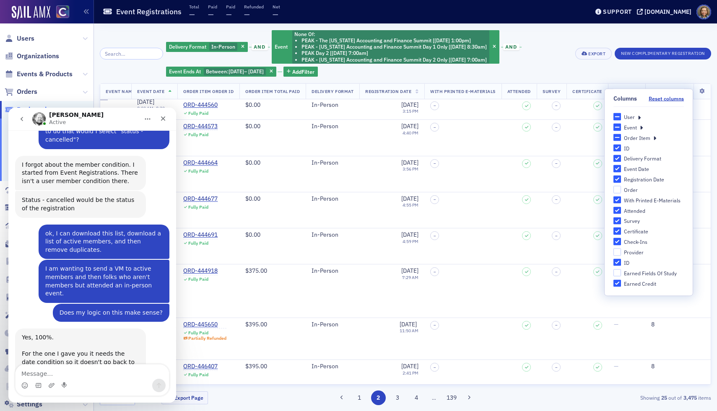
click at [638, 116] on icon at bounding box center [639, 117] width 3 height 8
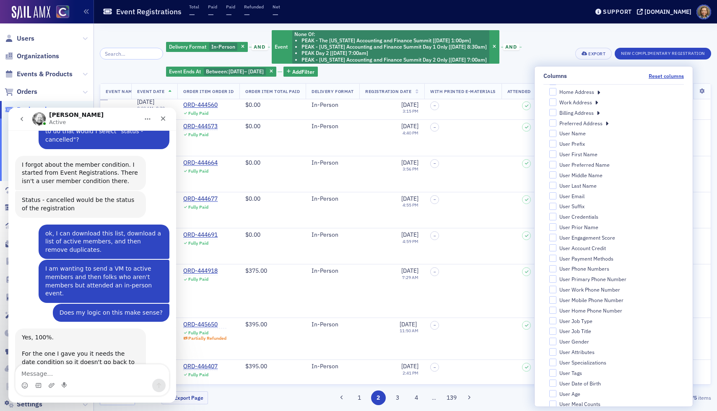
scroll to position [70, 0]
click at [557, 278] on input "User Primary Phone Number" at bounding box center [554, 278] width 8 height 8
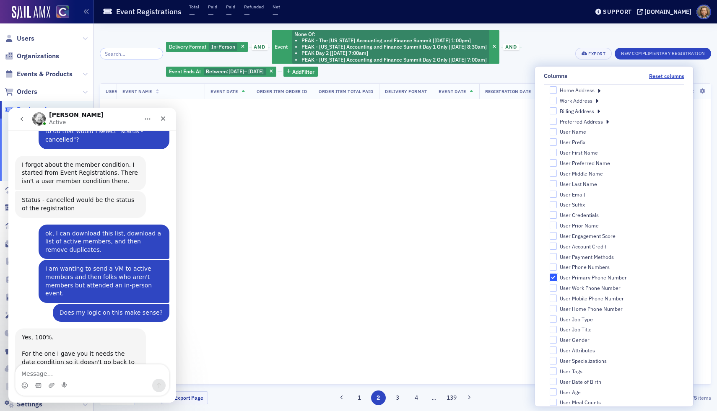
click at [557, 278] on input "User Primary Phone Number" at bounding box center [554, 278] width 8 height 8
checkbox input "false"
click at [557, 289] on input "User Work Phone Number" at bounding box center [554, 288] width 8 height 8
checkbox input "true"
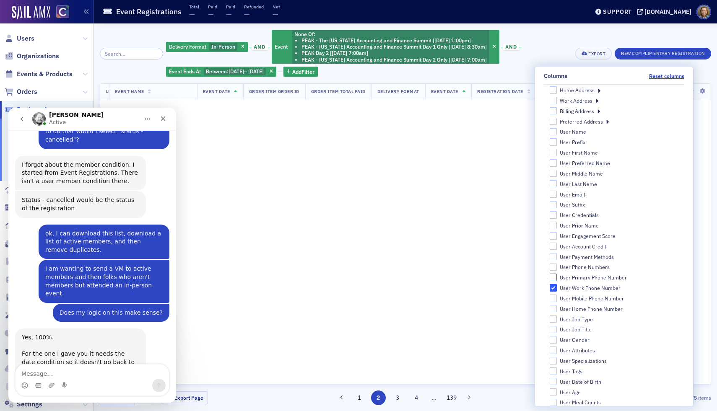
click at [557, 277] on input "User Primary Phone Number" at bounding box center [554, 278] width 8 height 8
checkbox input "true"
click at [557, 297] on input "User Mobile Phone Number" at bounding box center [554, 299] width 8 height 8
checkbox input "true"
click at [557, 310] on input "User Home Phone Number" at bounding box center [554, 309] width 8 height 8
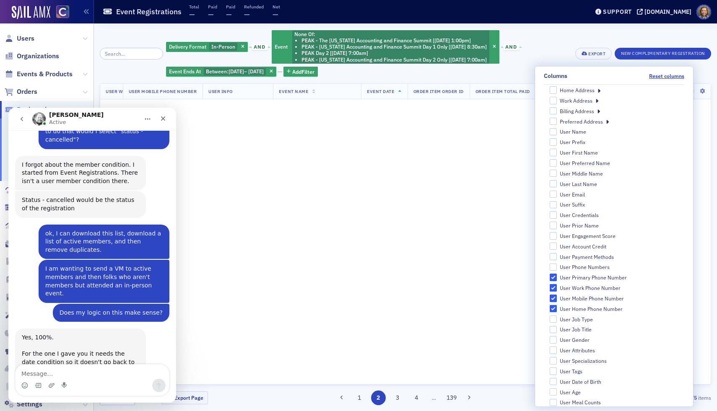
checkbox input "true"
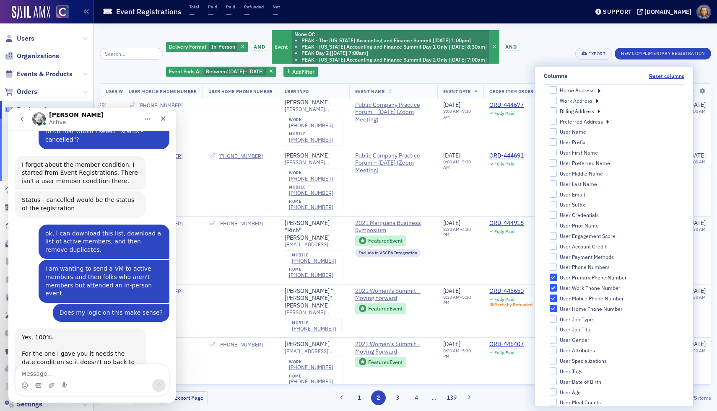
scroll to position [1051, 184]
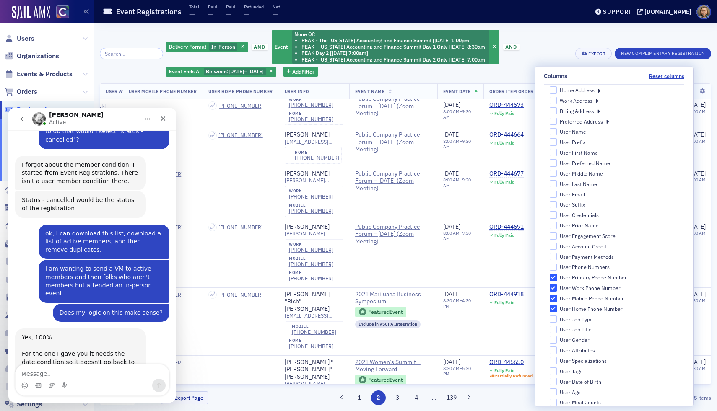
click at [554, 37] on div "Delivery Format In-Person and Event None Of : PEAK - The Colorado Accounting an…" at bounding box center [368, 53] width 404 height 48
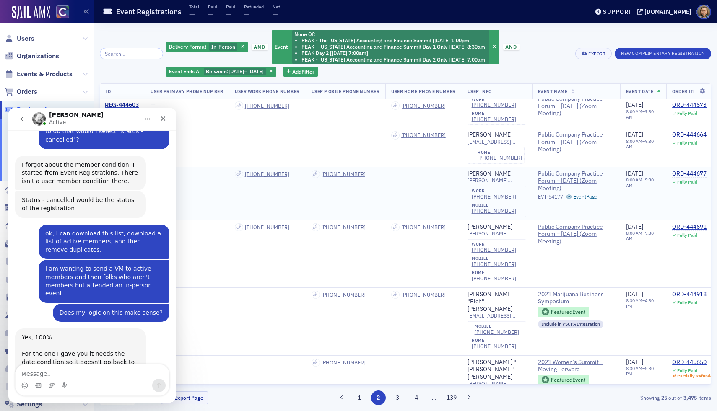
scroll to position [1051, 0]
click at [164, 115] on icon "Close" at bounding box center [163, 118] width 7 height 7
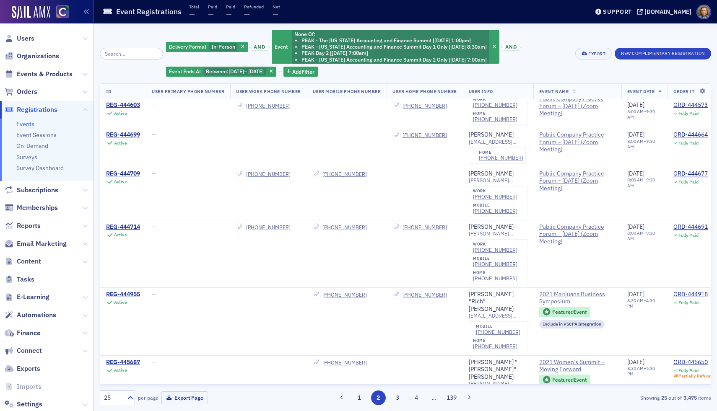
scroll to position [1725, 0]
click at [130, 397] on icon at bounding box center [130, 398] width 8 height 8
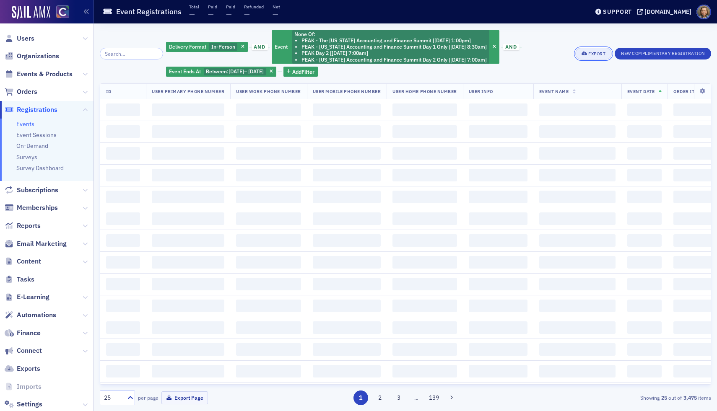
click at [593, 50] on button "Export" at bounding box center [594, 54] width 36 height 12
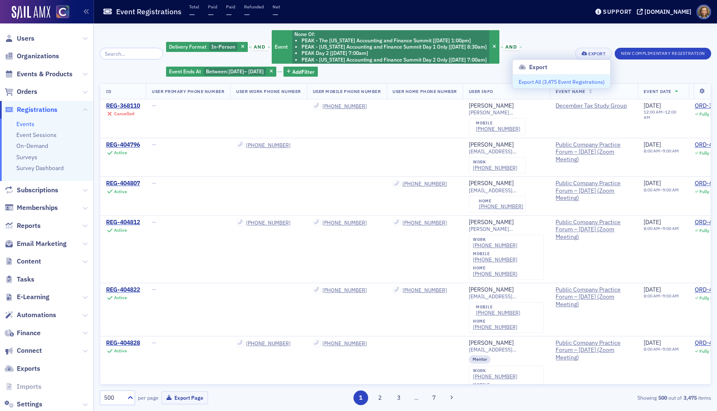
click at [568, 82] on button "Export All ( 3,475 Event Registrations )" at bounding box center [562, 81] width 98 height 13
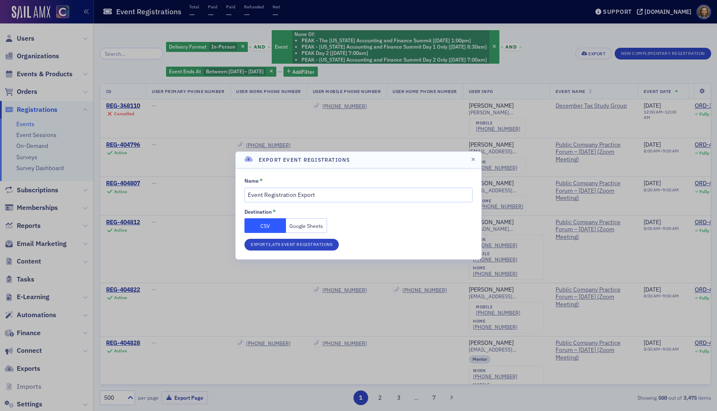
click at [305, 223] on button "Google Sheets" at bounding box center [307, 226] width 42 height 15
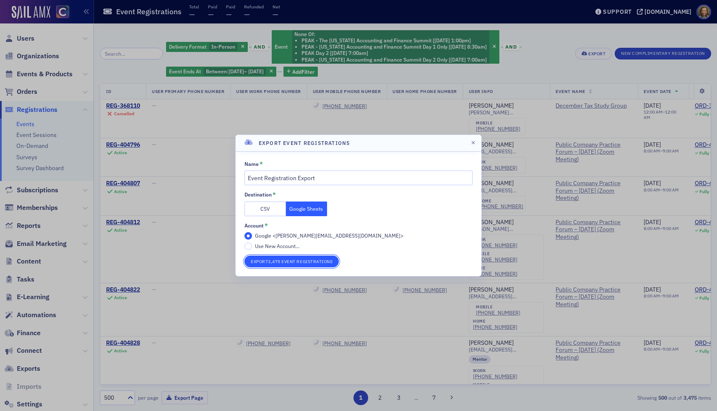
click at [295, 263] on button "Export 3,475 Event Registrations" at bounding box center [292, 262] width 94 height 12
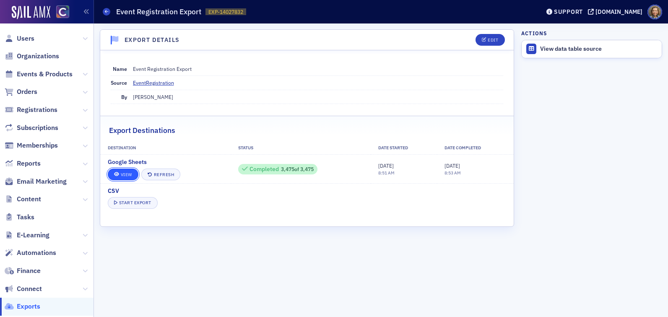
click at [126, 176] on link "View" at bounding box center [123, 175] width 31 height 12
click at [123, 173] on link "View" at bounding box center [123, 175] width 31 height 12
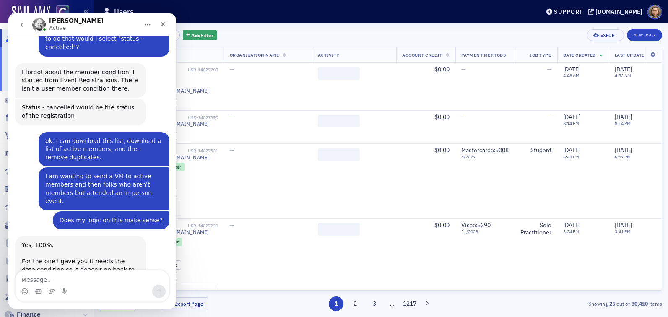
scroll to position [1725, 0]
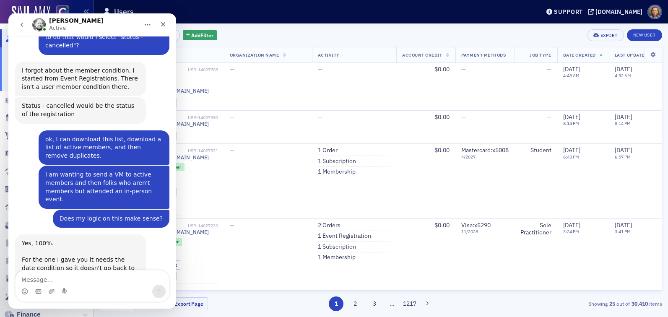
click at [280, 26] on div "Add Filter Export New User Name Organization Name Activity Account Credit Payme…" at bounding box center [381, 170] width 563 height 294
click at [163, 26] on icon "Close" at bounding box center [163, 24] width 7 height 7
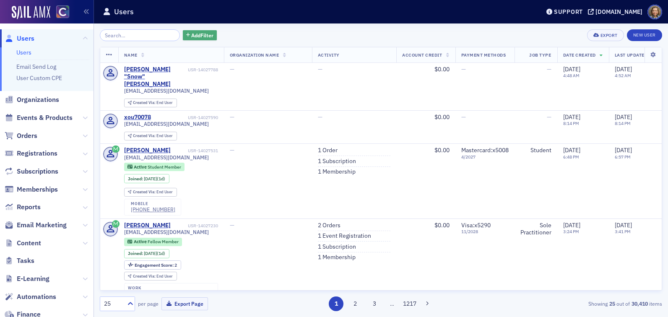
click at [197, 34] on span "Add Filter" at bounding box center [202, 35] width 22 height 8
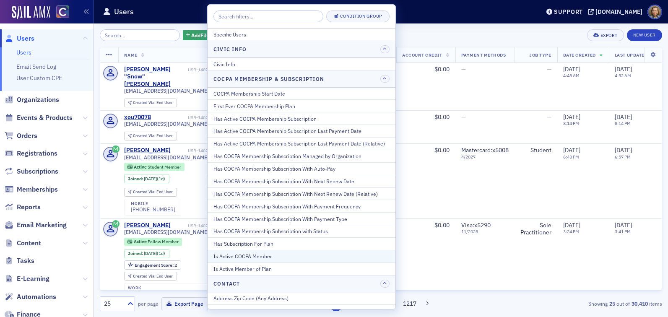
click at [262, 257] on div "Is Active COCPA Member" at bounding box center [302, 257] width 176 height 8
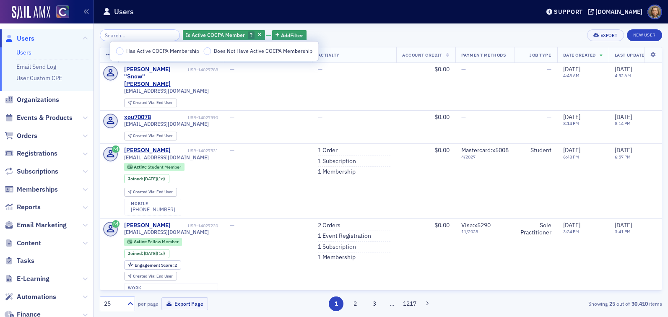
click at [118, 53] on input "Has Active COCPA Membership" at bounding box center [120, 51] width 8 height 8
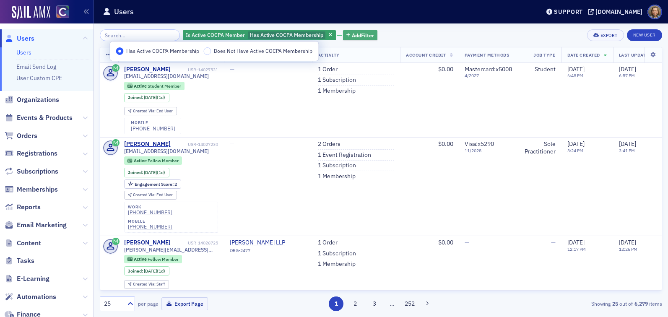
click at [352, 33] on span "Add Filter" at bounding box center [363, 35] width 22 height 8
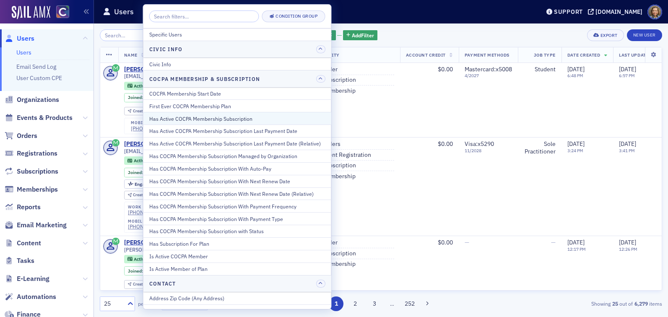
click at [270, 115] on div "Has Active COCPA Membership Subscription" at bounding box center [237, 119] width 176 height 8
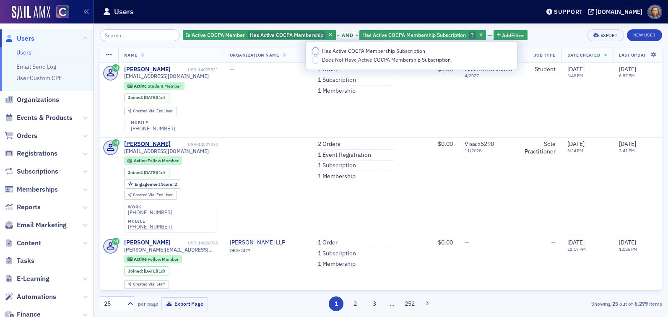
click at [316, 50] on input "Has Active COCPA Membership Subscription" at bounding box center [316, 51] width 8 height 8
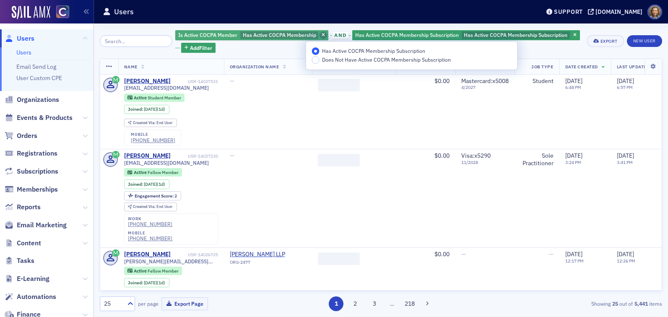
click at [322, 36] on icon "button" at bounding box center [323, 35] width 3 height 5
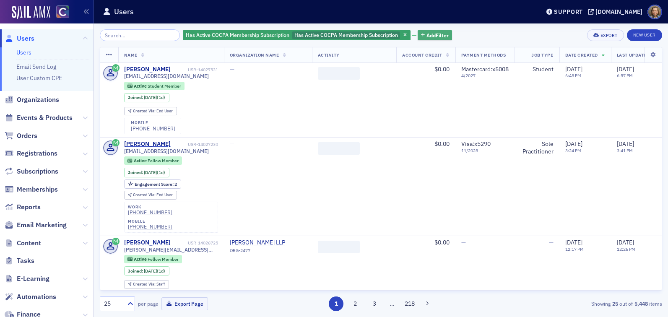
click at [427, 31] on button "Add Filter" at bounding box center [435, 35] width 34 height 10
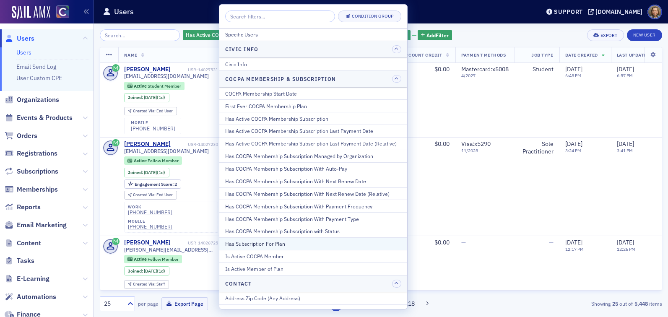
click at [326, 245] on div "Has Subscription For Plan" at bounding box center [313, 244] width 176 height 8
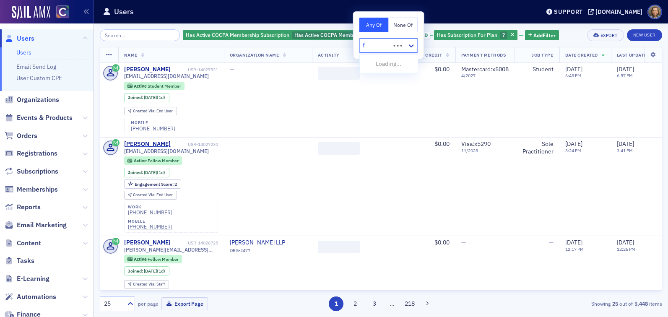
type input "fe"
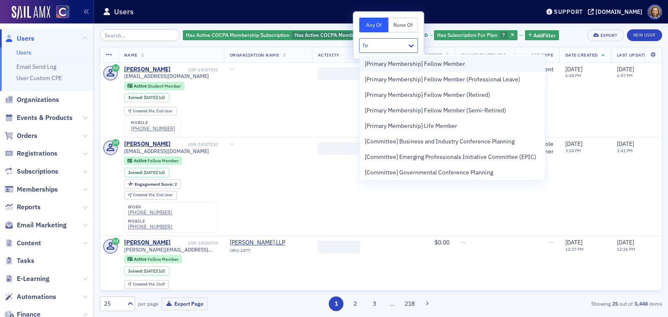
click at [392, 65] on span "[Primary Membership] Fellow Member" at bounding box center [415, 64] width 100 height 9
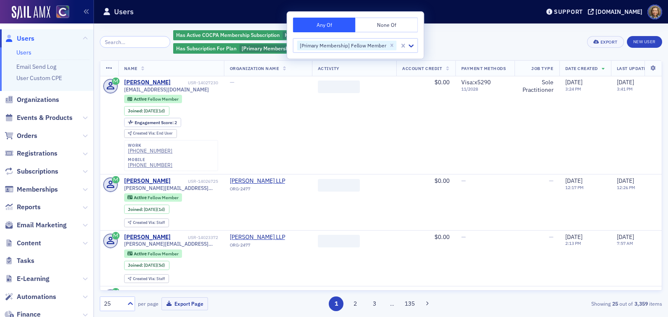
click at [486, 37] on div "Has Active COCPA Membership Subscription Has Active COCPA Membership Subscripti…" at bounding box center [377, 41] width 409 height 25
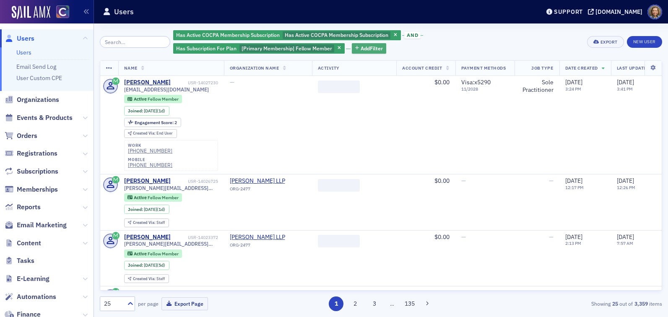
click at [365, 47] on span "Add Filter" at bounding box center [372, 48] width 22 height 8
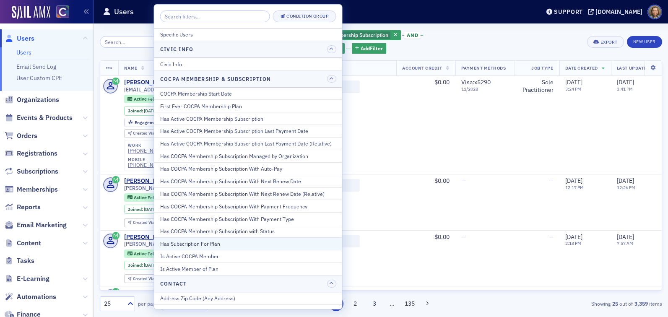
click at [222, 240] on div "Has Subscription For Plan" at bounding box center [248, 244] width 176 height 8
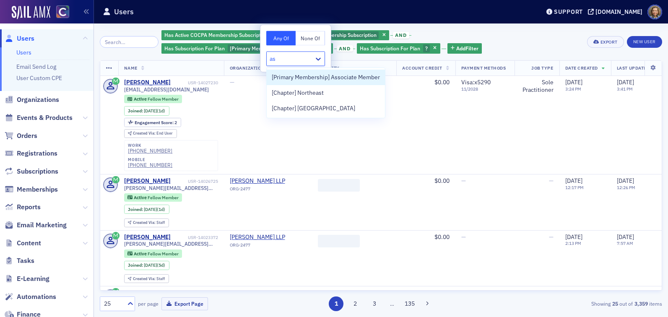
type input "ass"
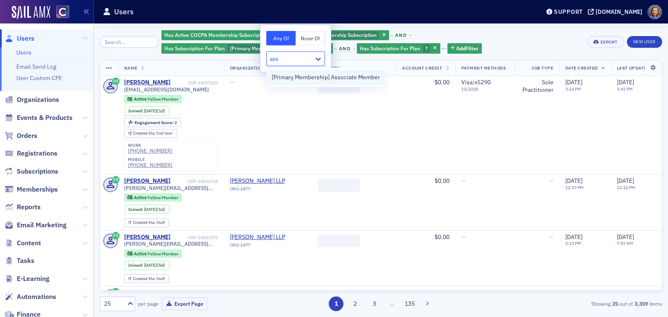
click at [310, 81] on span "[Primary Membership] Associate Member" at bounding box center [326, 77] width 108 height 9
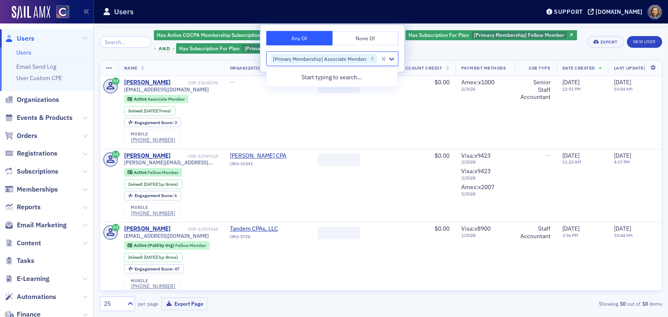
click at [414, 50] on div "Has Active COCPA Membership Subscription Has Active COCPA Membership Subscripti…" at bounding box center [367, 41] width 427 height 25
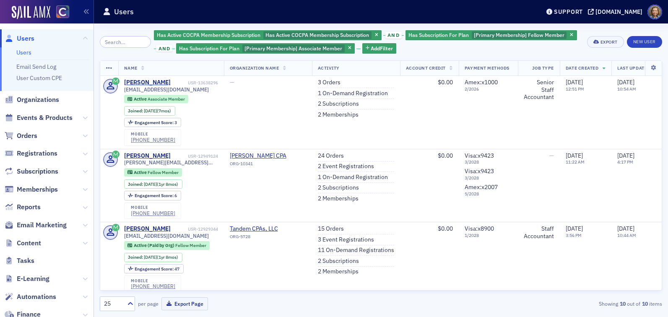
click at [159, 48] on span "and" at bounding box center [164, 48] width 16 height 7
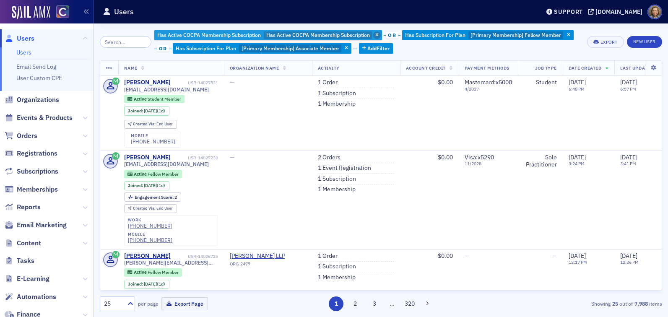
click at [374, 34] on span "button" at bounding box center [377, 35] width 8 height 8
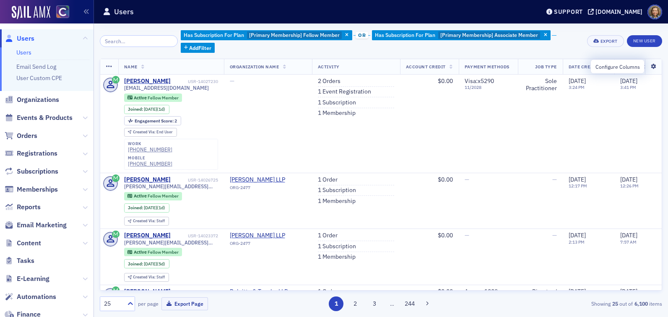
click at [656, 68] on icon at bounding box center [653, 66] width 17 height 5
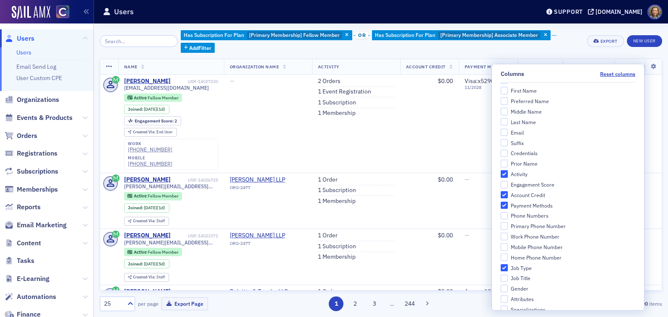
scroll to position [123, 0]
click at [508, 219] on input "Primary Phone Number" at bounding box center [505, 220] width 8 height 8
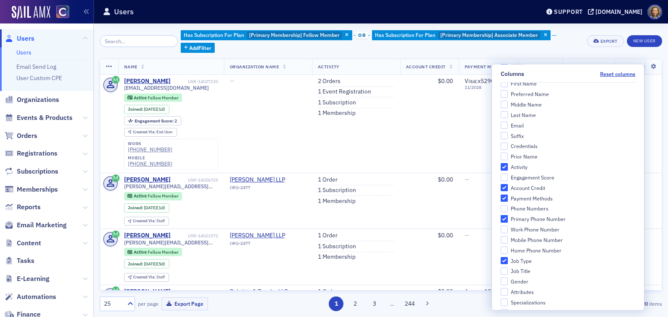
checkbox input "true"
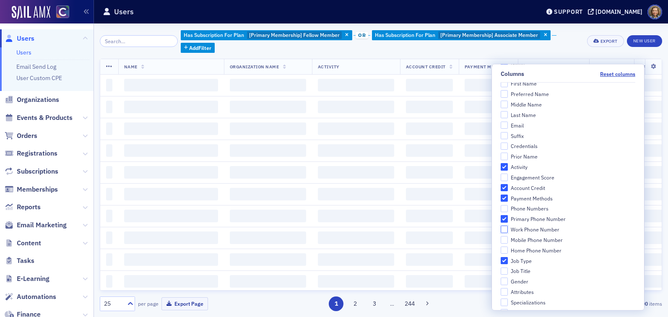
click at [508, 231] on input "Work Phone Number" at bounding box center [505, 230] width 8 height 8
checkbox input "true"
click at [508, 242] on input "Mobile Phone Number" at bounding box center [505, 241] width 8 height 8
checkbox input "true"
click at [508, 250] on input "Home Phone Number" at bounding box center [505, 251] width 8 height 8
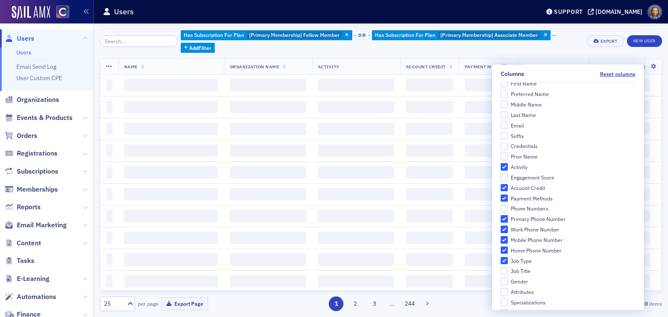
checkbox input "true"
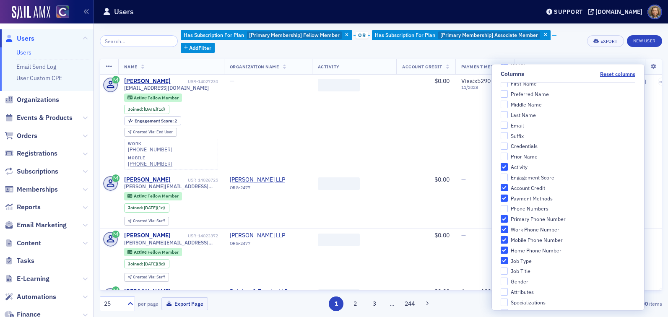
click at [561, 63] on th "Primary Phone Number" at bounding box center [551, 67] width 72 height 16
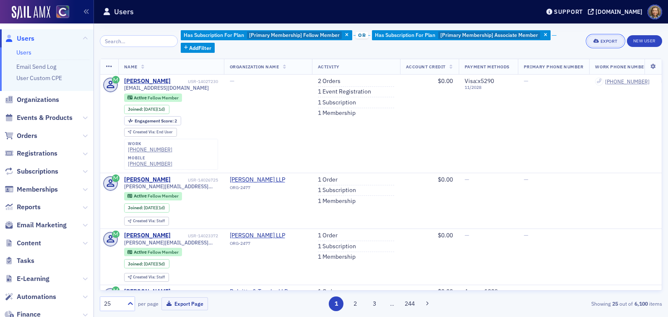
click at [609, 40] on div "Export" at bounding box center [609, 41] width 17 height 5
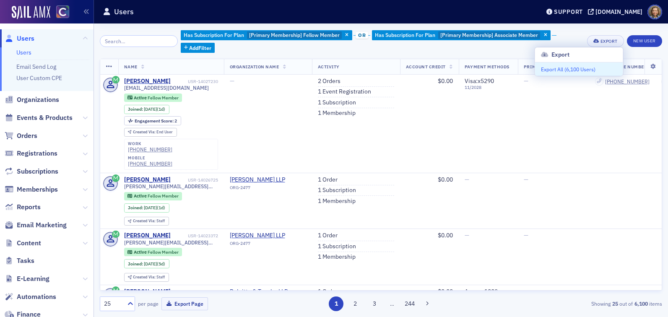
click at [580, 68] on button "Export All ( 6,100 Users )" at bounding box center [579, 69] width 88 height 13
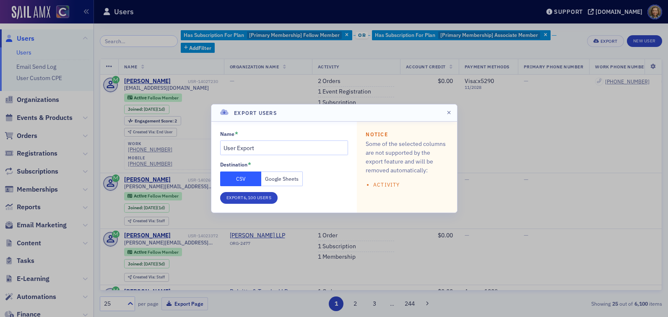
click at [287, 180] on button "Google Sheets" at bounding box center [282, 179] width 42 height 15
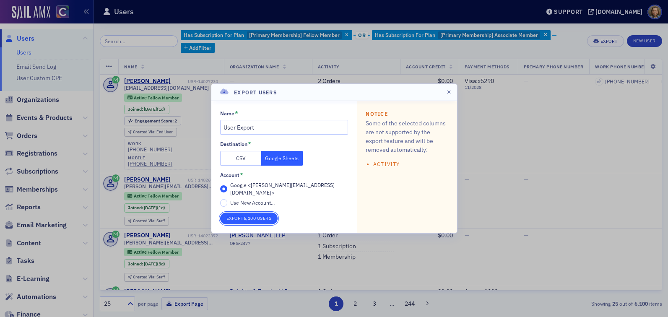
click at [232, 218] on button "Export 6,100 Users" at bounding box center [249, 219] width 58 height 12
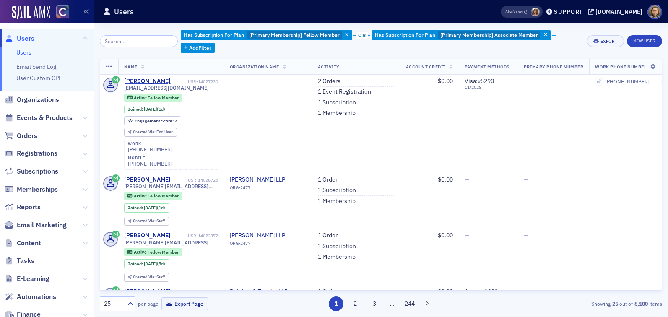
click at [527, 9] on span "Also Viewing" at bounding box center [515, 12] width 21 height 6
click at [578, 14] on div "Support" at bounding box center [568, 12] width 29 height 8
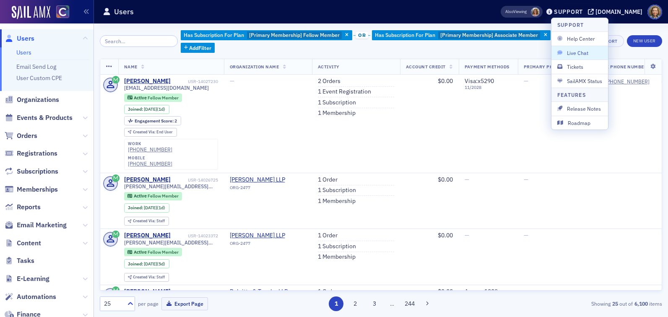
click at [578, 53] on span "Live Chat" at bounding box center [579, 53] width 45 height 8
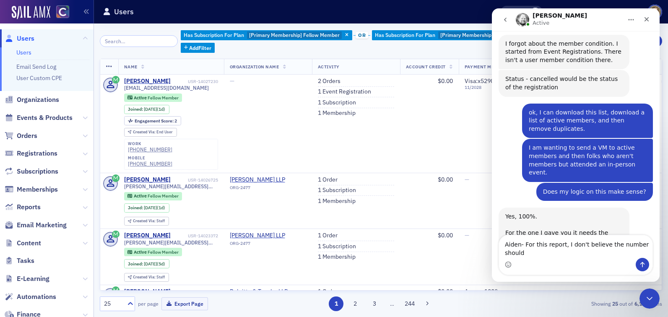
scroll to position [1755, 0]
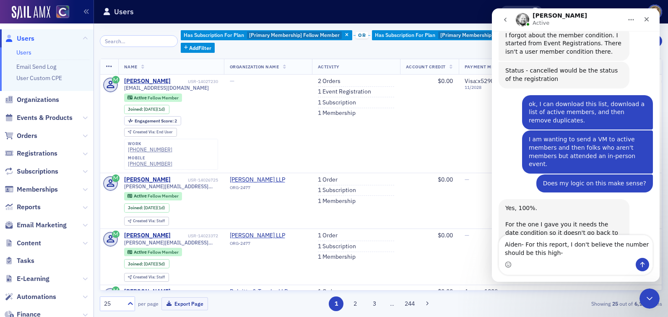
type textarea "Aiden- For this report, I don't believe the number should be this high- https:/…"
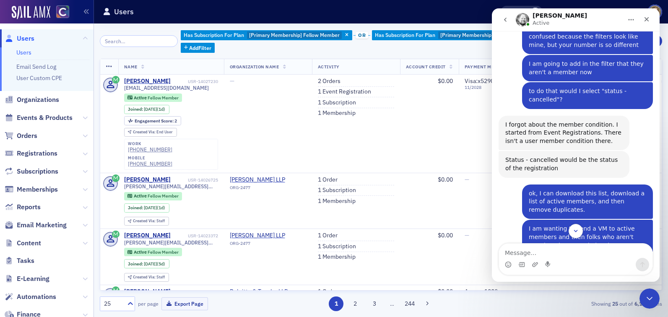
scroll to position [1607, 0]
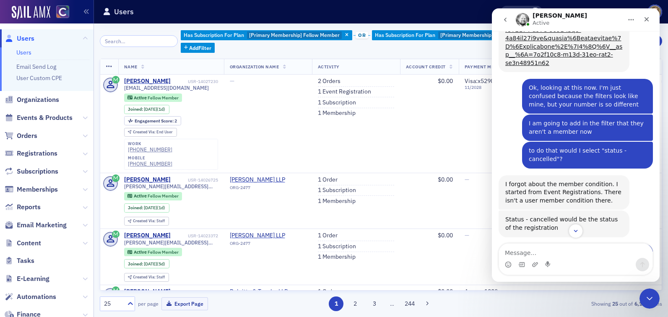
click at [263, 18] on div "Users" at bounding box center [289, 12] width 372 height 16
click at [313, 53] on div "Has Subscription For Plan [Primary Membership] Fellow Member or Has Subscriptio…" at bounding box center [381, 170] width 563 height 282
click at [641, 18] on div "Close" at bounding box center [646, 19] width 15 height 15
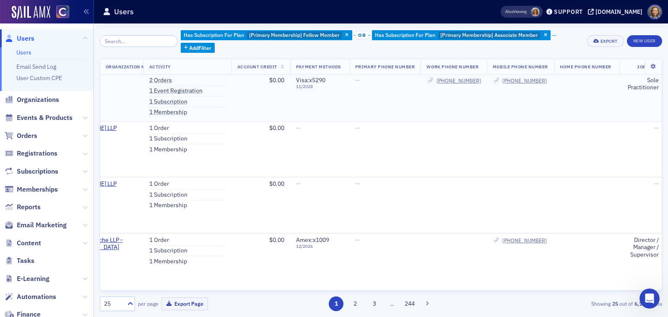
scroll to position [0, 169]
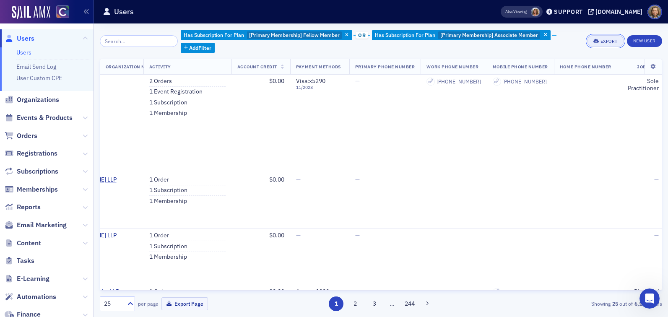
click at [607, 44] on button "Export" at bounding box center [605, 41] width 36 height 12
click at [565, 29] on div "Has Subscription For Plan [Primary Membership] Fellow Member or Has Subscriptio…" at bounding box center [381, 170] width 563 height 294
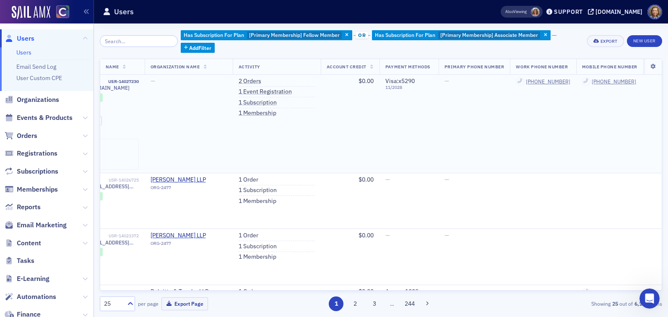
scroll to position [0, 0]
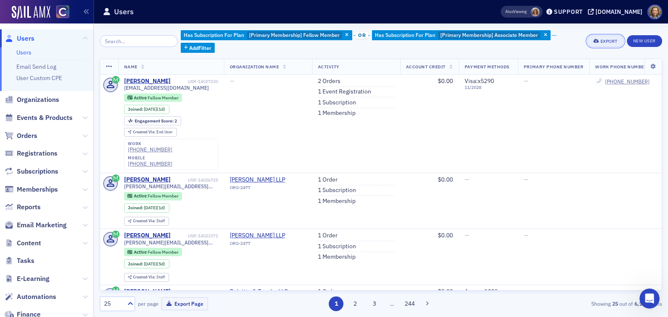
click at [601, 42] on div "Export" at bounding box center [609, 41] width 17 height 5
click at [562, 22] on header "Users Also Viewing Support cocpa.org" at bounding box center [381, 11] width 574 height 23
click at [571, 8] on div "Support" at bounding box center [568, 12] width 29 height 8
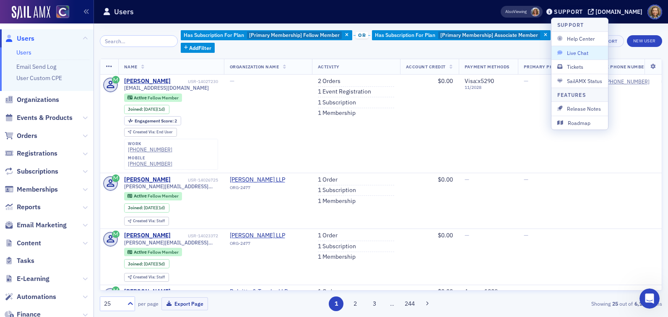
click at [573, 55] on span "Live Chat" at bounding box center [579, 53] width 45 height 8
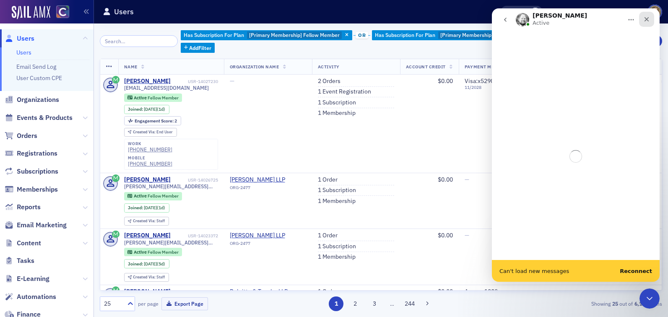
click at [646, 21] on icon "Close" at bounding box center [646, 19] width 7 height 7
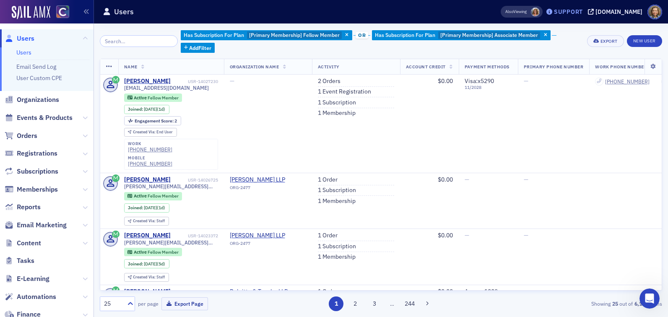
click at [583, 9] on div "Support" at bounding box center [568, 12] width 29 height 8
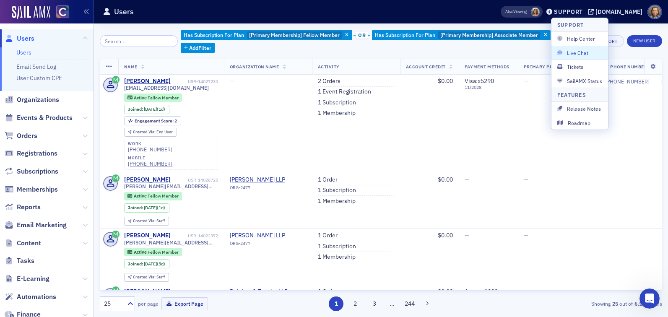
click at [574, 51] on span "Live Chat" at bounding box center [579, 53] width 45 height 8
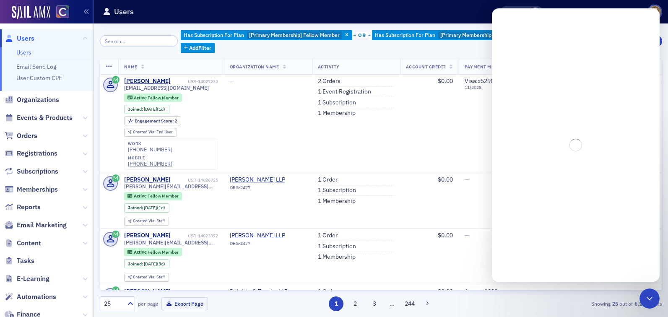
click at [602, 45] on div "Intercom messenger" at bounding box center [576, 144] width 168 height 273
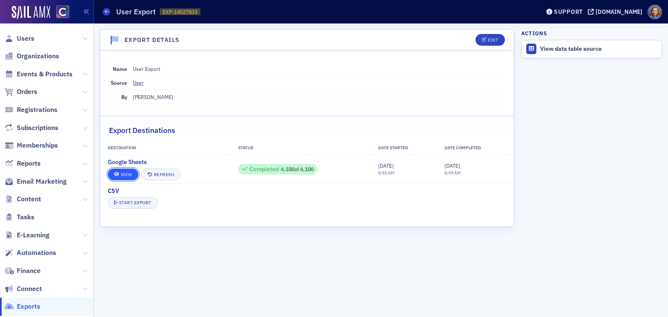
click at [120, 175] on link "View" at bounding box center [123, 175] width 31 height 12
click at [23, 41] on span "Users" at bounding box center [26, 38] width 18 height 9
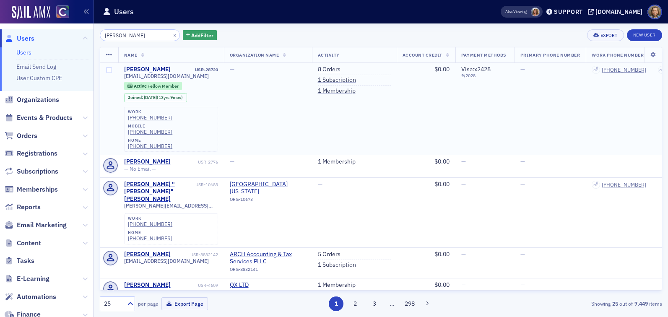
type input "[PERSON_NAME]"
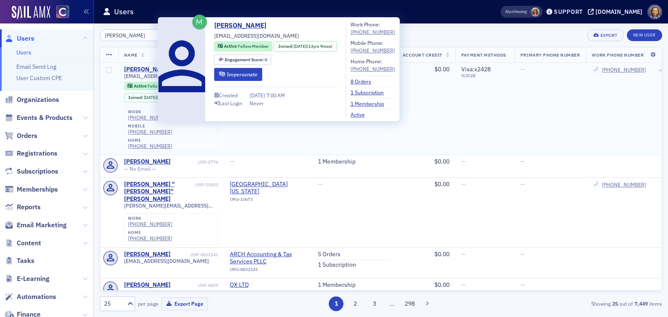
click at [150, 69] on div "[PERSON_NAME]" at bounding box center [147, 70] width 47 height 8
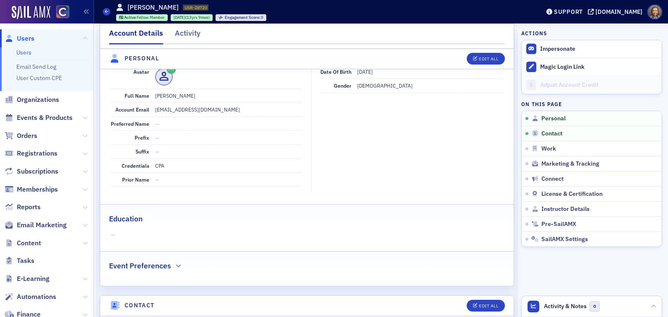
scroll to position [175, 0]
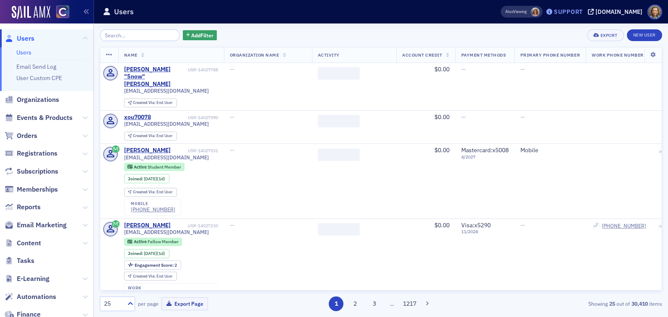
click at [578, 16] on div "Support" at bounding box center [564, 12] width 39 height 12
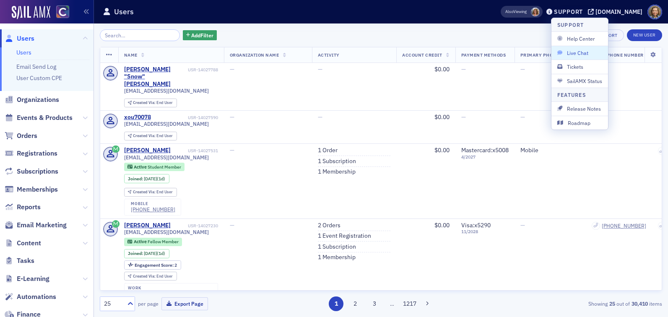
click at [577, 57] on span "Live Chat" at bounding box center [579, 53] width 45 height 8
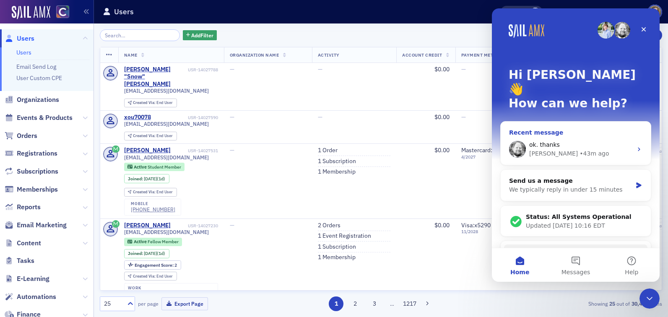
click at [594, 141] on div "ok. thanks" at bounding box center [580, 145] width 103 height 9
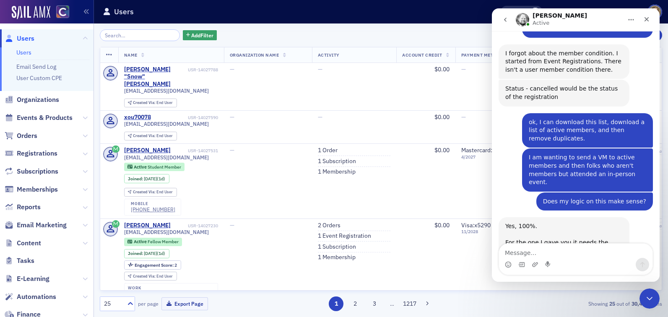
scroll to position [1747, 0]
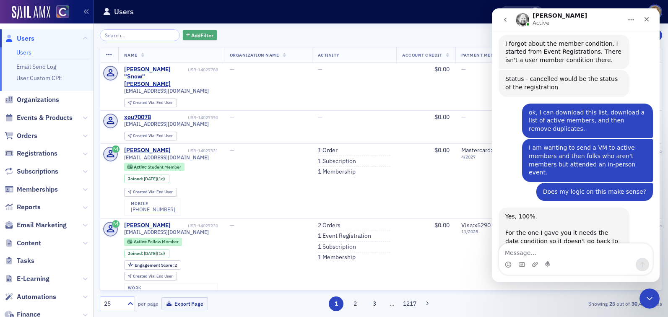
click at [191, 31] on span "Add Filter" at bounding box center [202, 35] width 22 height 8
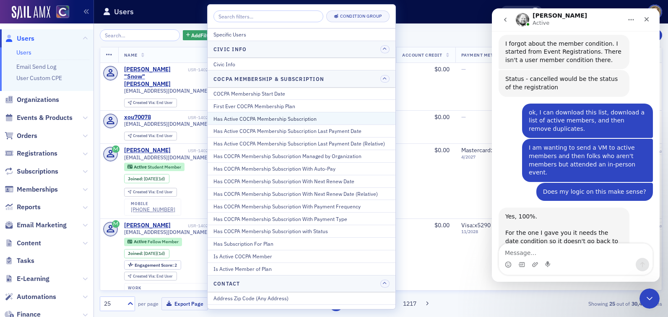
click at [266, 120] on div "Has Active COCPA Membership Subscription" at bounding box center [302, 119] width 176 height 8
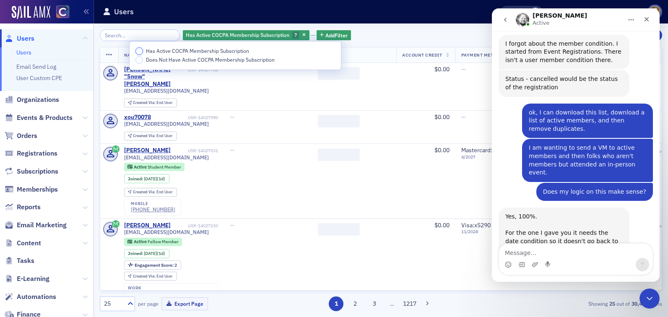
click at [139, 51] on input "Has Active COCPA Membership Subscription" at bounding box center [139, 51] width 8 height 8
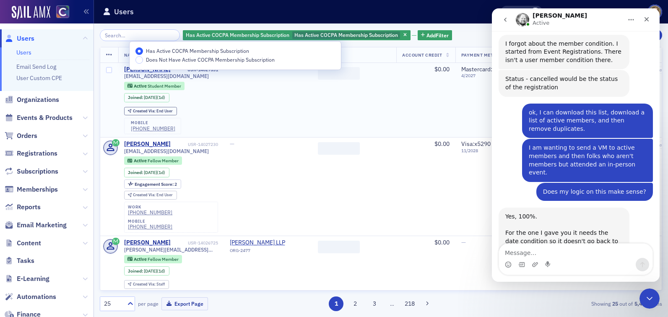
click at [335, 106] on td "‌" at bounding box center [354, 100] width 85 height 75
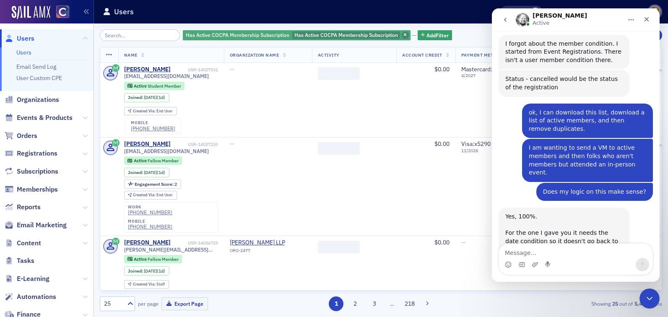
click at [404, 34] on icon "button" at bounding box center [405, 35] width 3 height 5
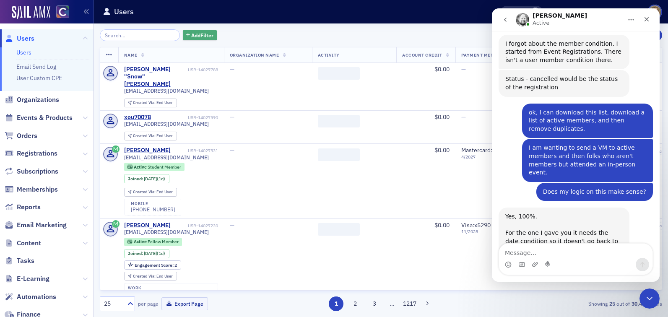
click at [191, 33] on span "Add Filter" at bounding box center [202, 35] width 22 height 8
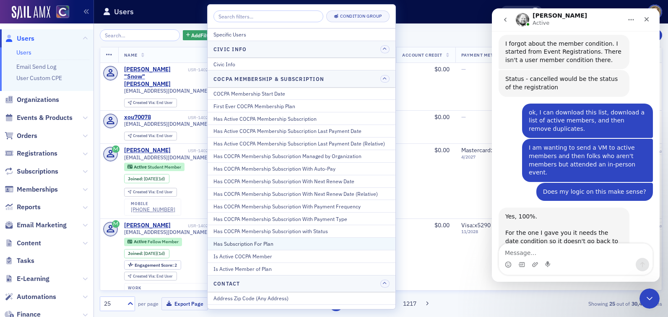
click at [262, 245] on div "Has Subscription For Plan" at bounding box center [302, 244] width 176 height 8
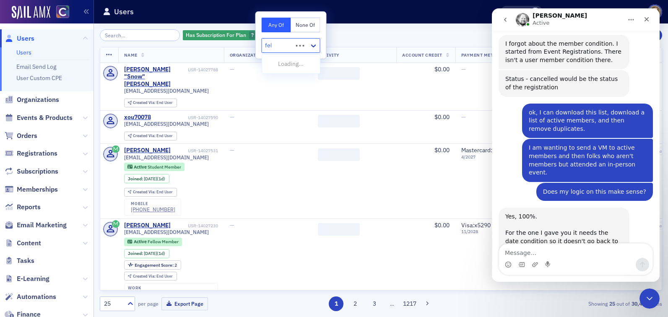
type input "fell"
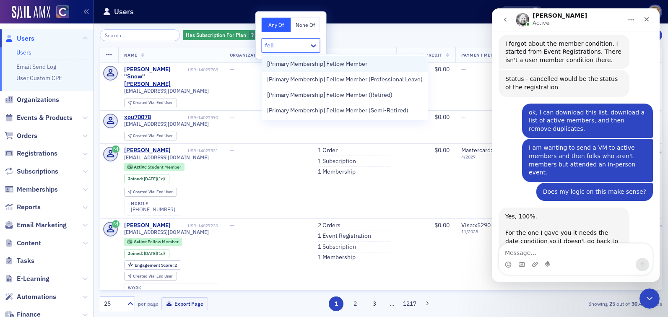
click at [339, 64] on span "[Primary Membership] Fellow Member" at bounding box center [317, 64] width 100 height 9
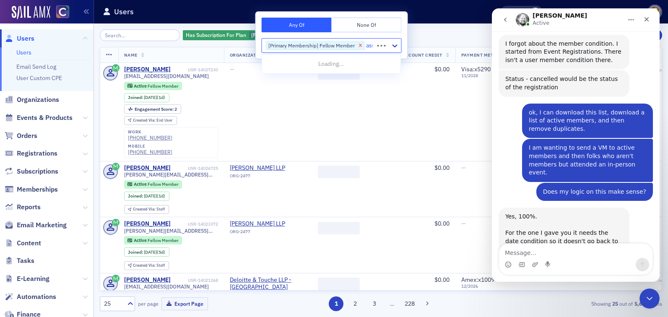
type input "asso"
click at [348, 69] on div "[Primary Membership] Associate Member" at bounding box center [329, 64] width 135 height 16
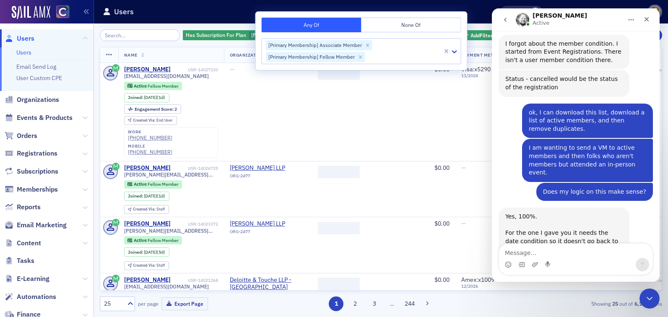
click at [181, 26] on div "Has Subscription For Plan [Primary Membership] Fellow Member, [Primary Membersh…" at bounding box center [381, 170] width 563 height 294
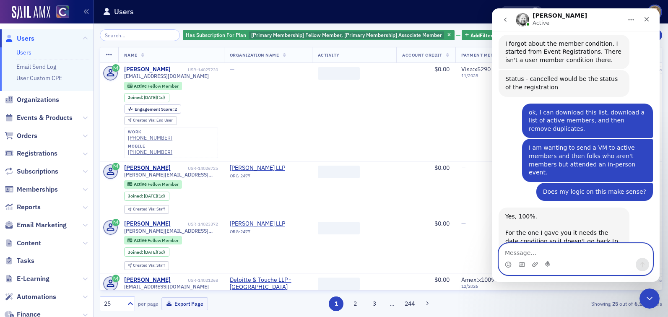
click at [554, 254] on textarea "Message…" at bounding box center [576, 251] width 154 height 14
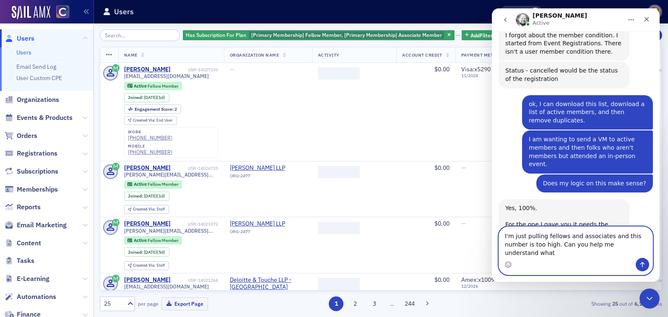
scroll to position [1764, 0]
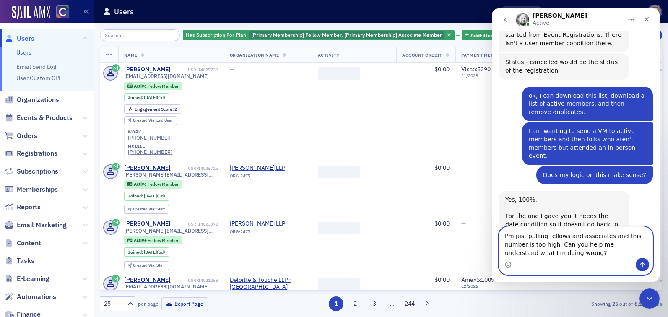
paste textarea "[URL][DOMAIN_NAME][DOMAIN_NAME][DOMAIN_NAME].."
type textarea "I'm just pulling fellows and associates and this number is too high. Can you he…"
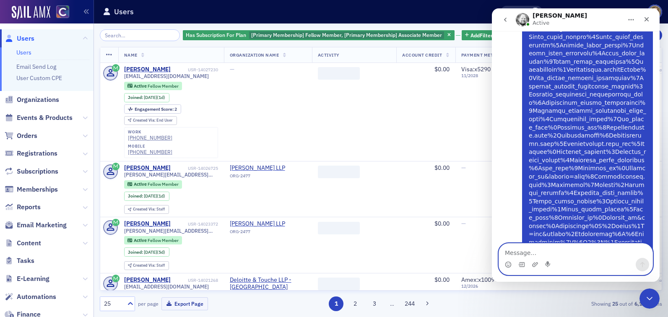
scroll to position [2128, 0]
